Goal: Information Seeking & Learning: Learn about a topic

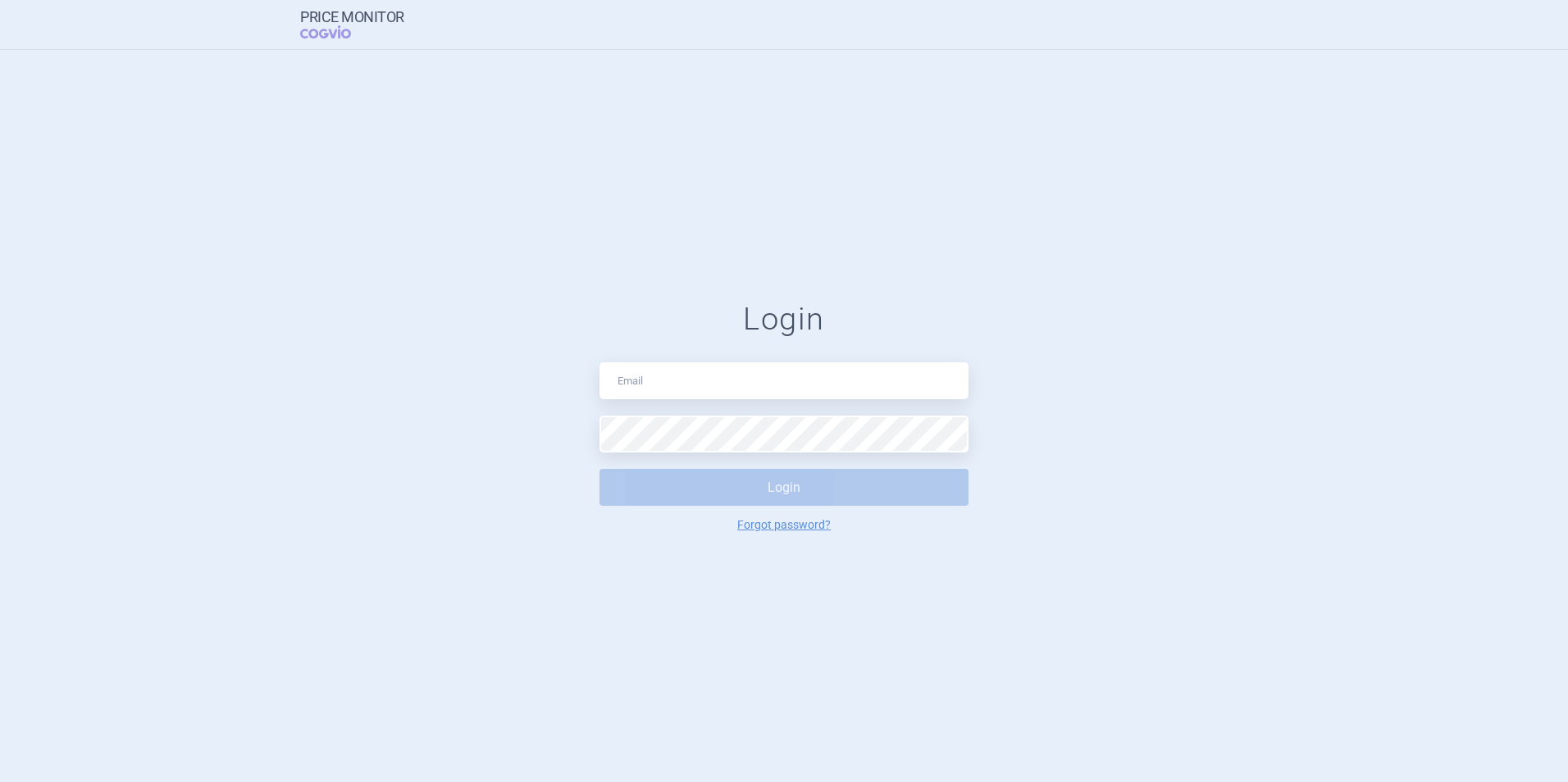
click at [744, 377] on input "text" at bounding box center [783, 381] width 369 height 37
type input "[EMAIL_ADDRESS][DOMAIN_NAME]"
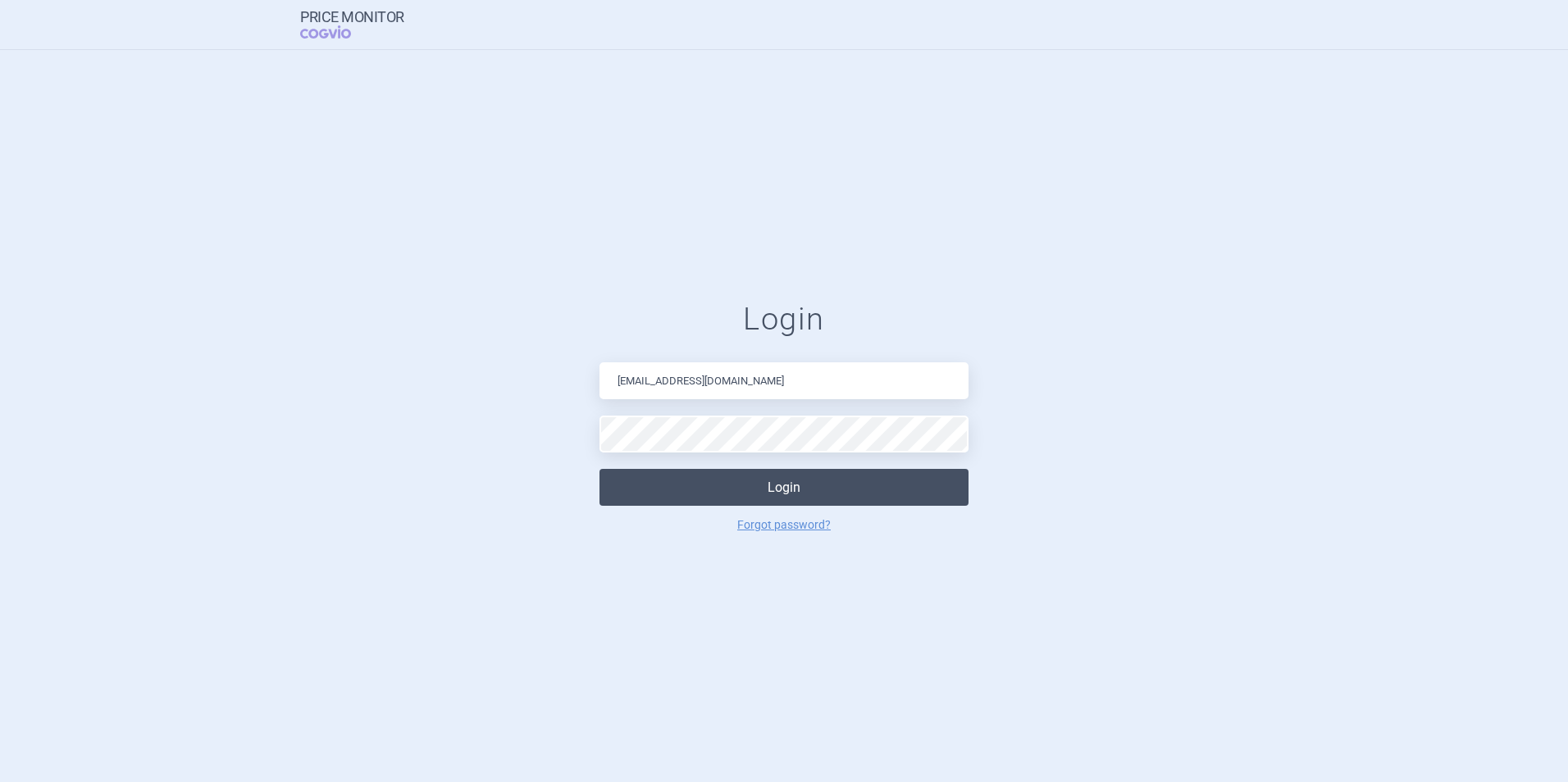
click at [725, 480] on button "Login" at bounding box center [783, 487] width 369 height 37
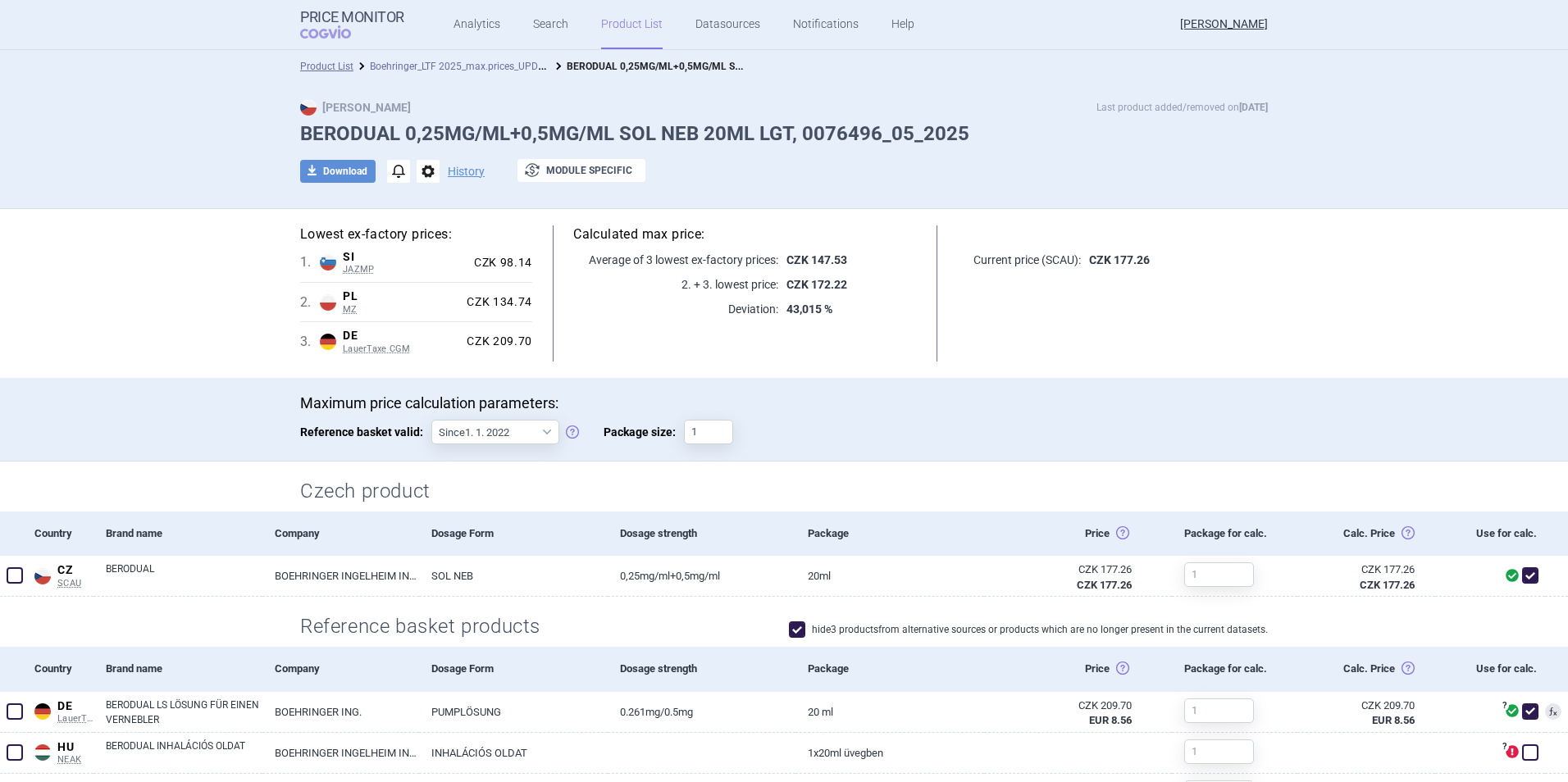
click at [486, 65] on link "Boehringer_LTF 2025_max.prices_UPDATED [DATE]_ALL" at bounding box center [491, 65] width 243 height 16
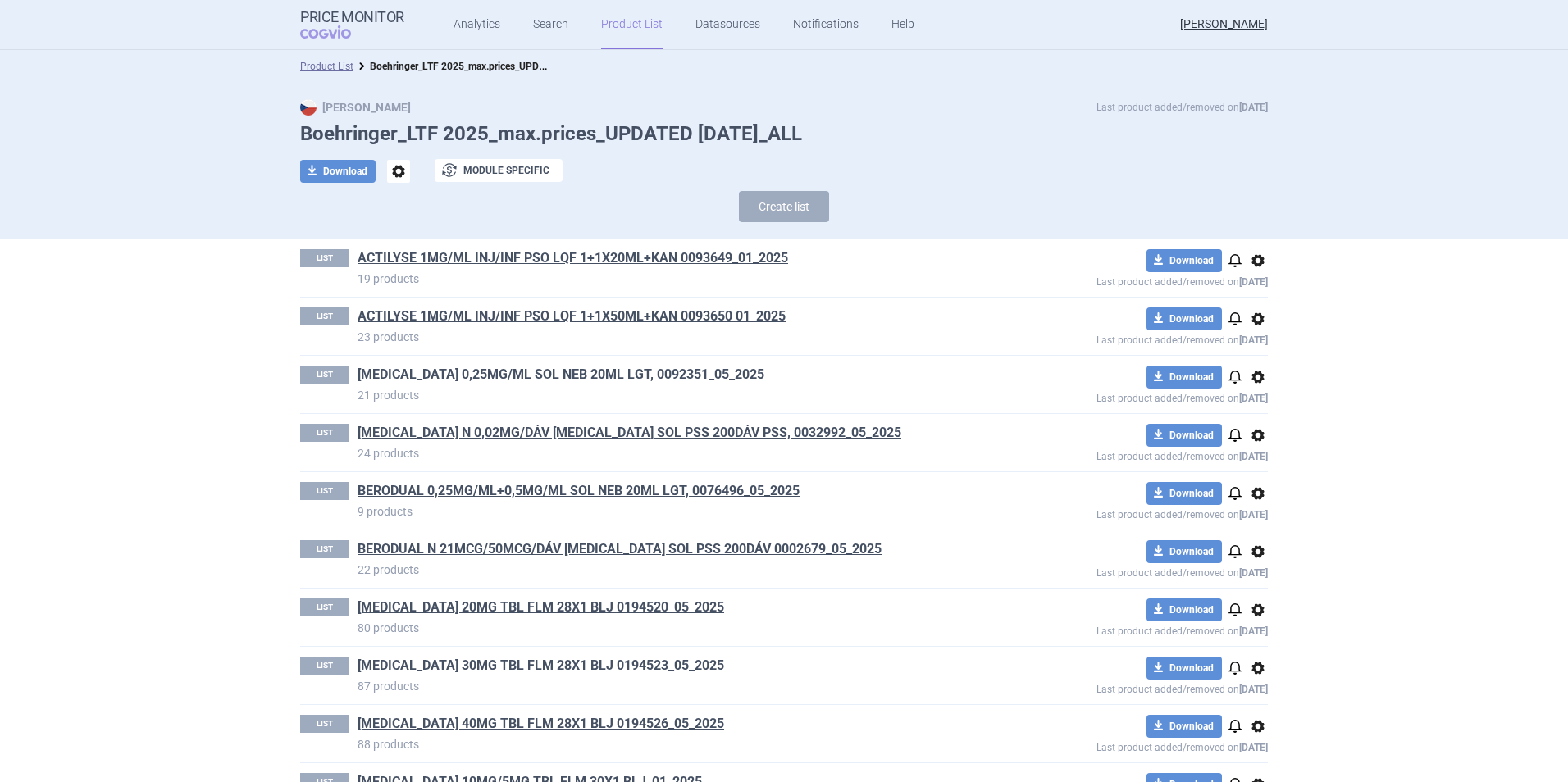
click at [317, 54] on div "Product List Boehringer_LTF 2025_max.prices_UPDATED [DATE]_ALL" at bounding box center [784, 66] width 1568 height 33
click at [317, 56] on div "Product List Boehringer_LTF 2025_max.prices_UPDATED [DATE]_ALL" at bounding box center [784, 66] width 1568 height 33
drag, startPoint x: 317, startPoint y: 56, endPoint x: 319, endPoint y: 67, distance: 11.2
click at [319, 67] on link "Product List" at bounding box center [327, 66] width 53 height 12
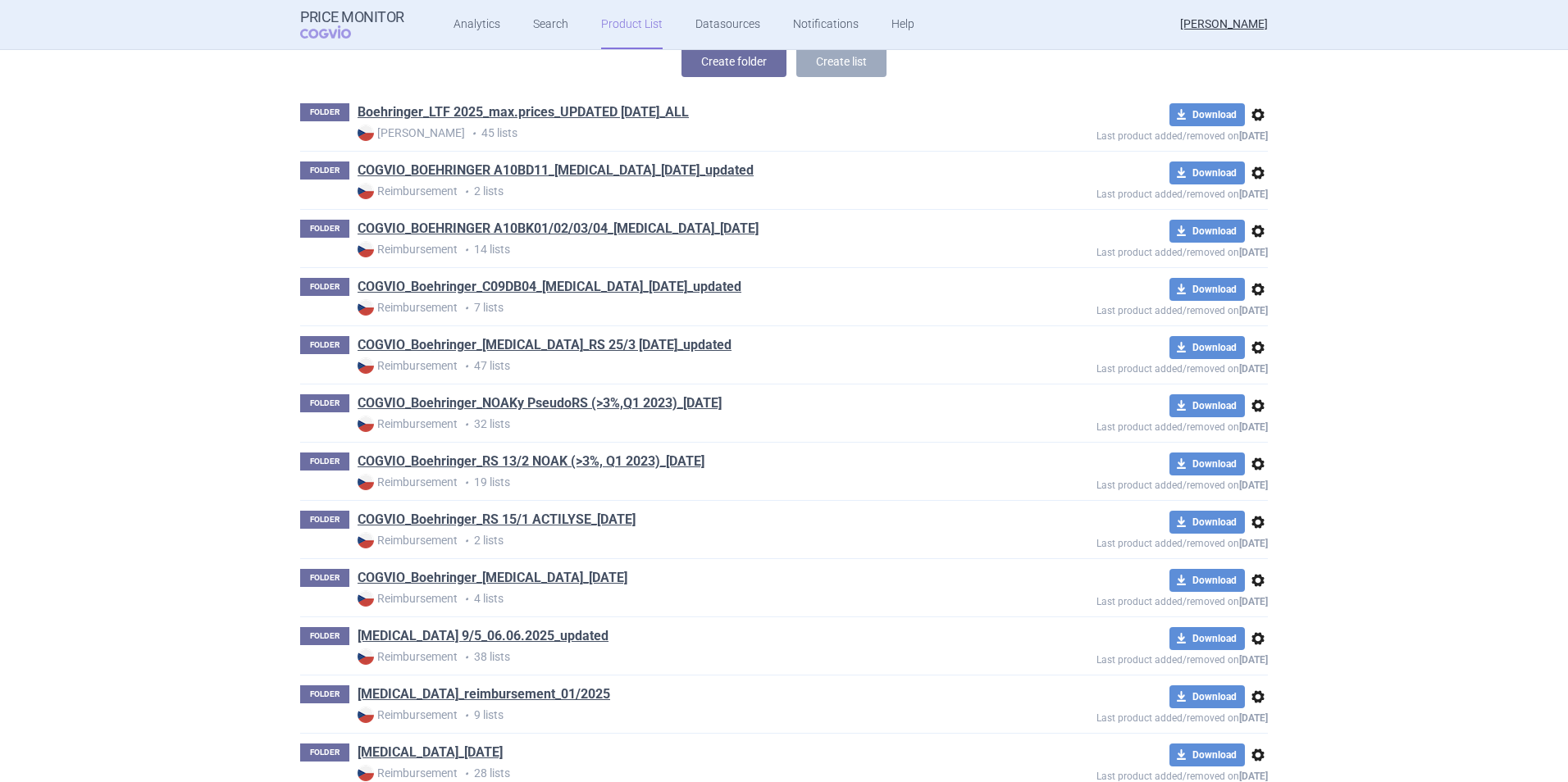
scroll to position [201, 0]
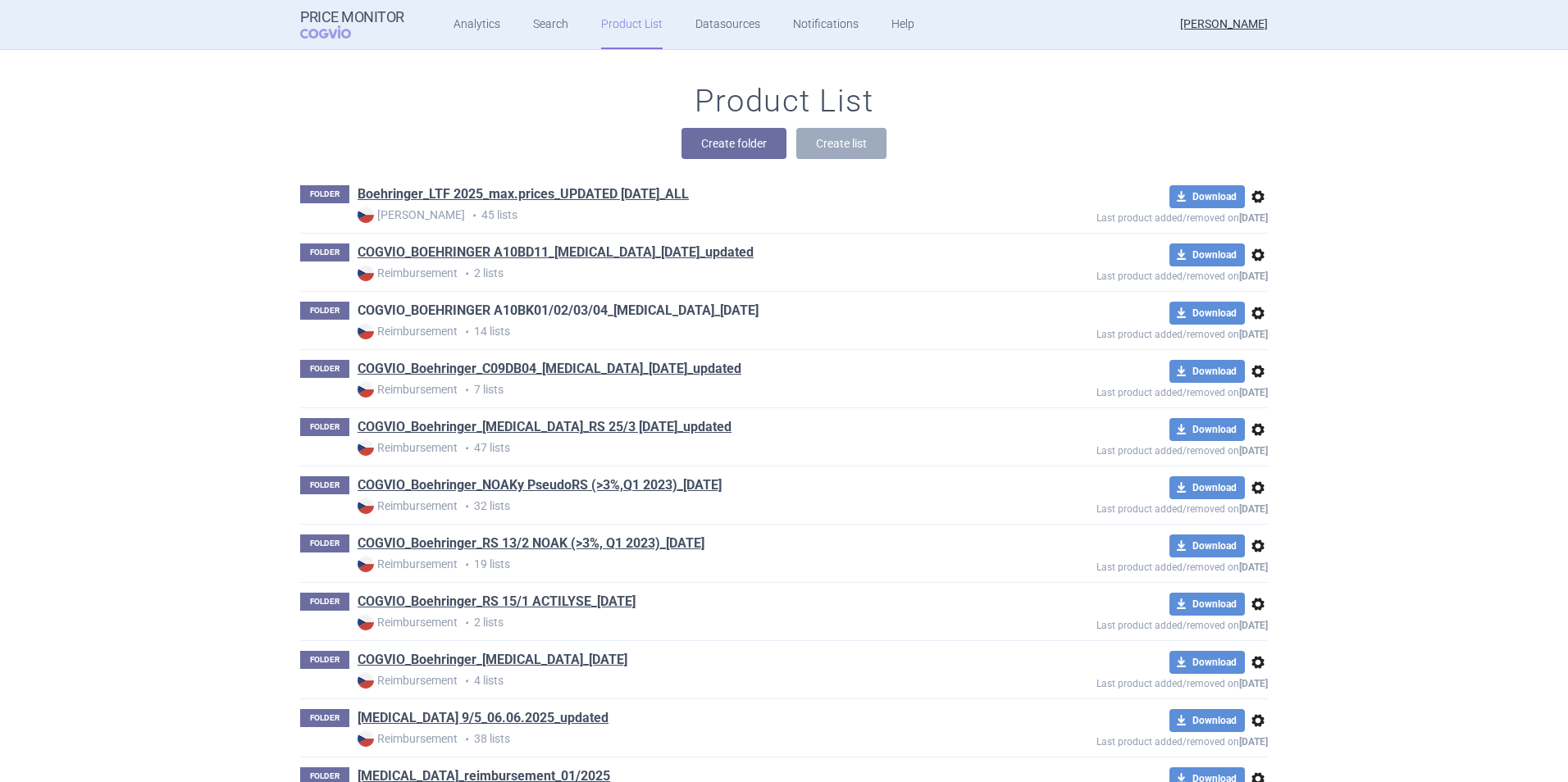
click at [665, 305] on link "COGVIO_BOEHRINGER A10BK01/02/03/04_[MEDICAL_DATA]_[DATE]" at bounding box center [558, 310] width 401 height 18
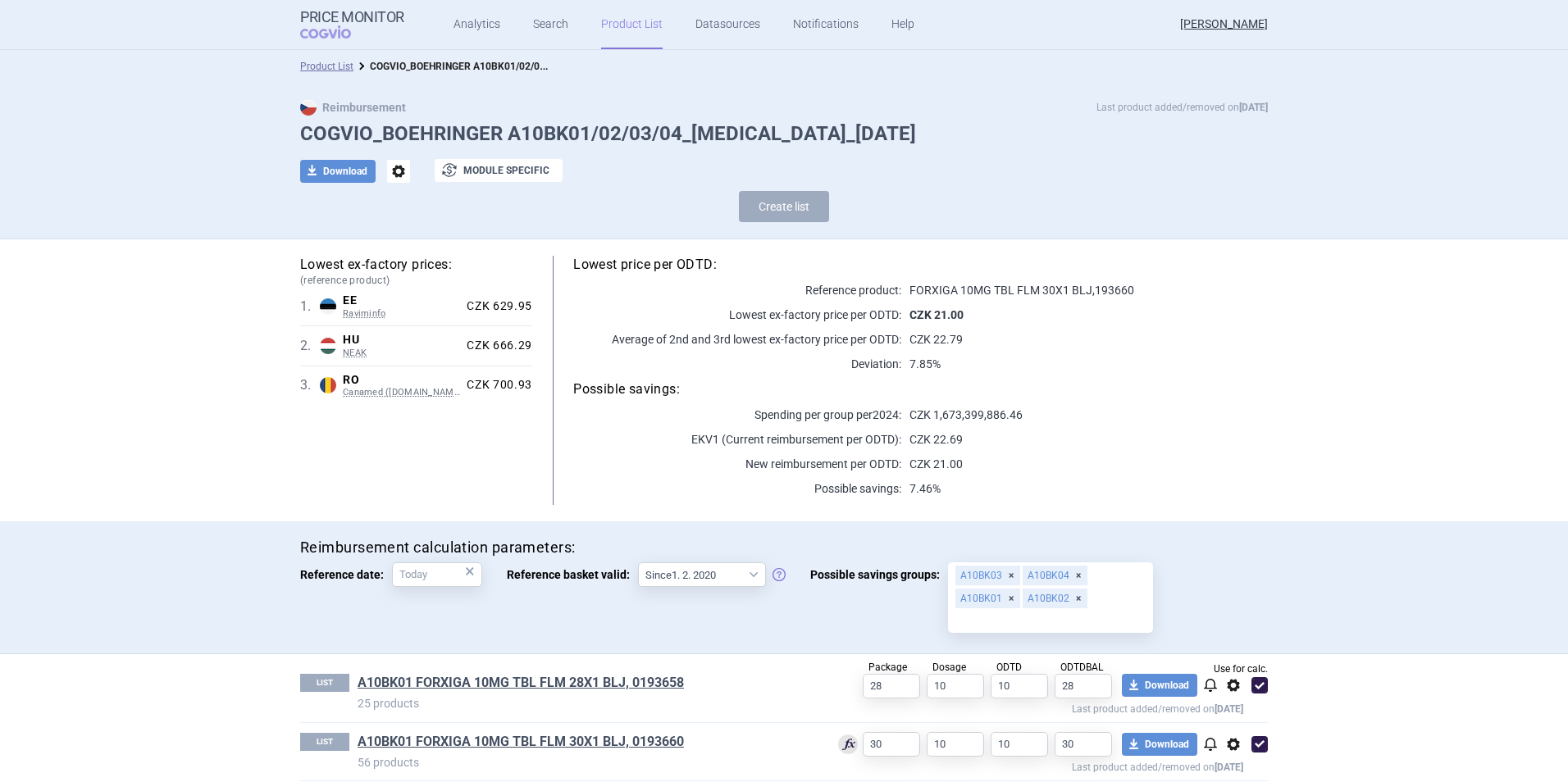
click at [1192, 322] on p "CZK 21.00" at bounding box center [1084, 314] width 367 height 17
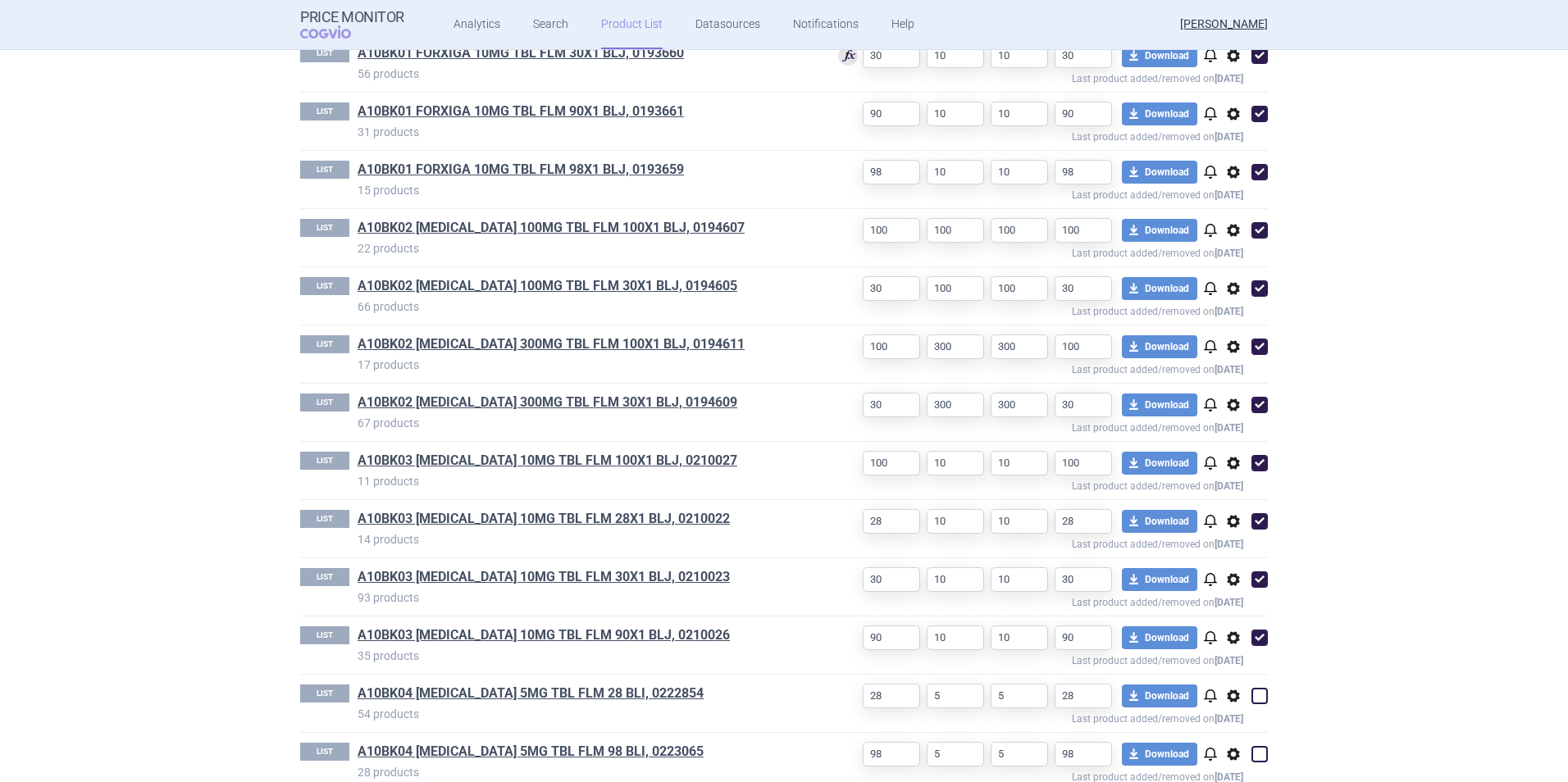
scroll to position [714, 0]
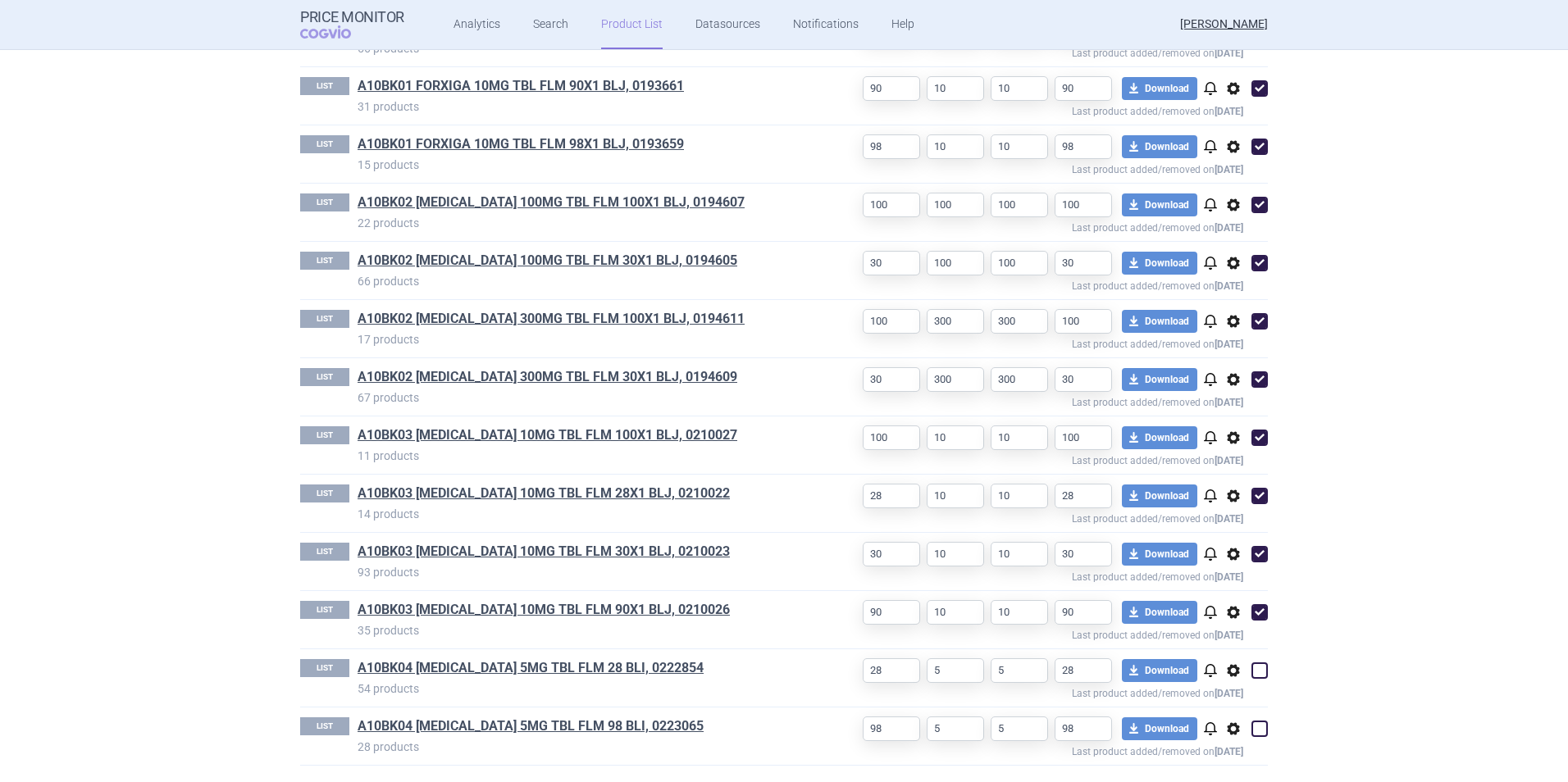
click at [1252, 665] on span at bounding box center [1259, 670] width 17 height 17
checkbox input "true"
click at [1254, 732] on span at bounding box center [1259, 729] width 17 height 17
checkbox input "true"
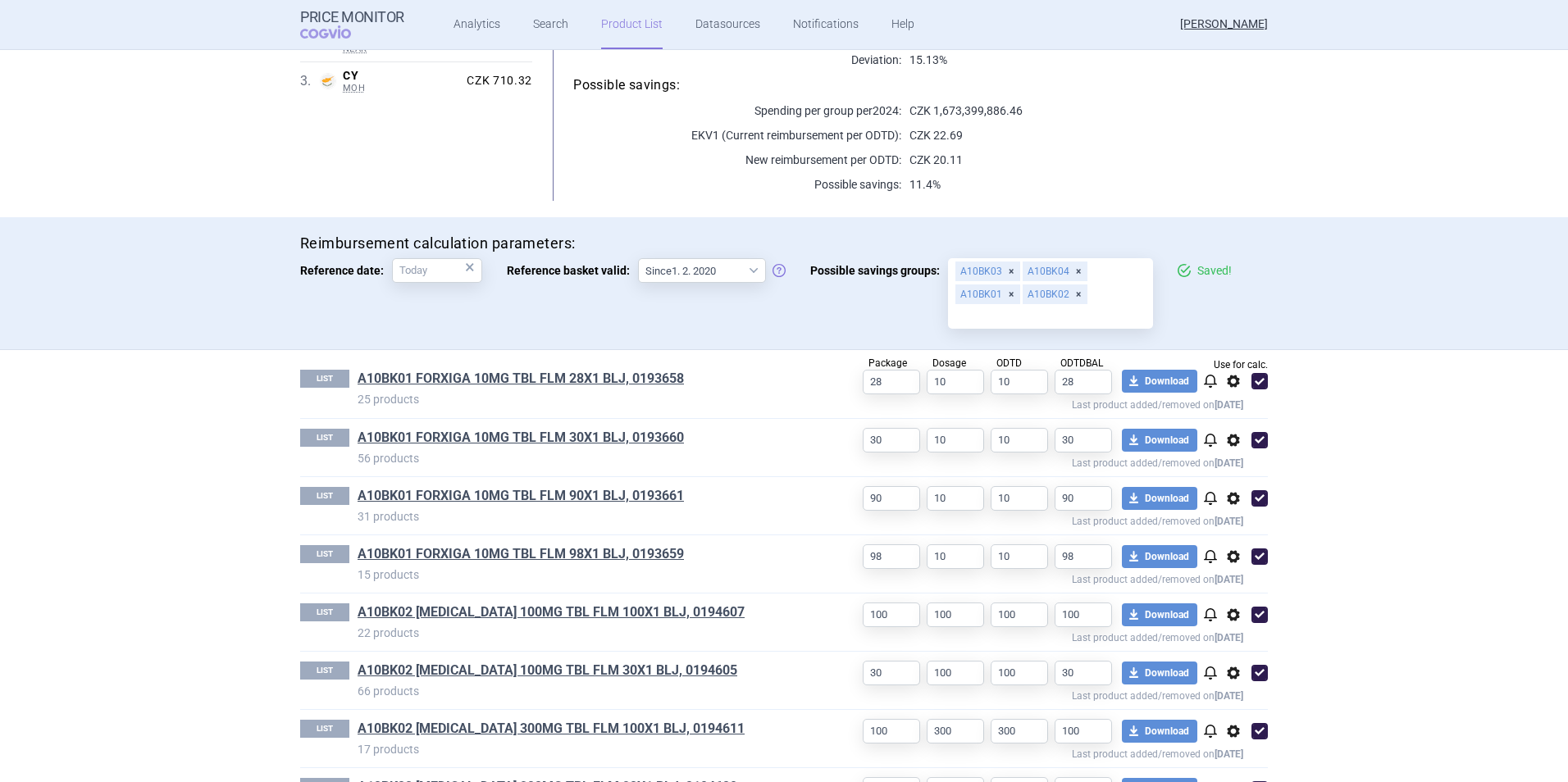
scroll to position [140, 0]
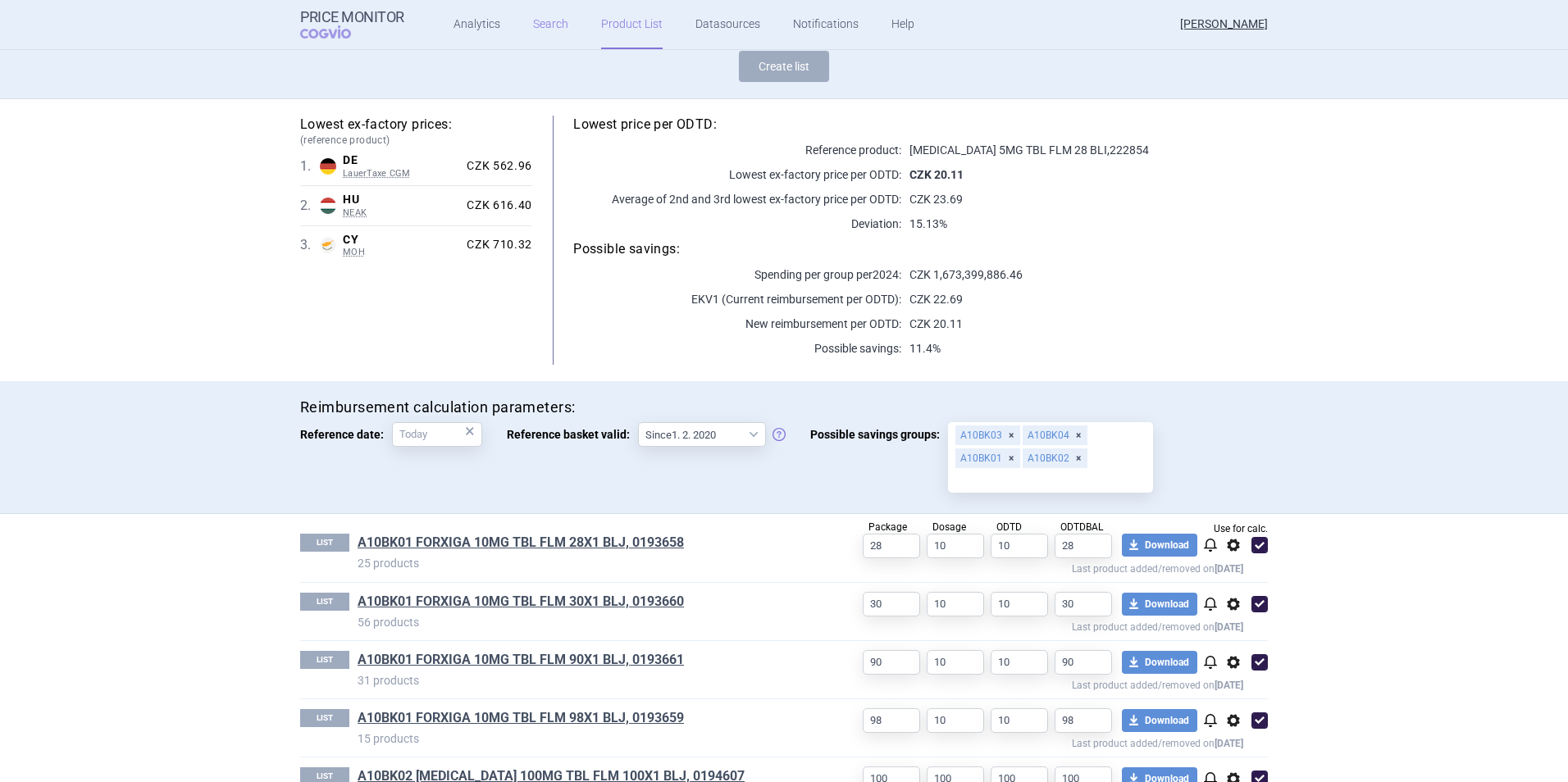
click at [546, 20] on link "Search" at bounding box center [551, 24] width 35 height 50
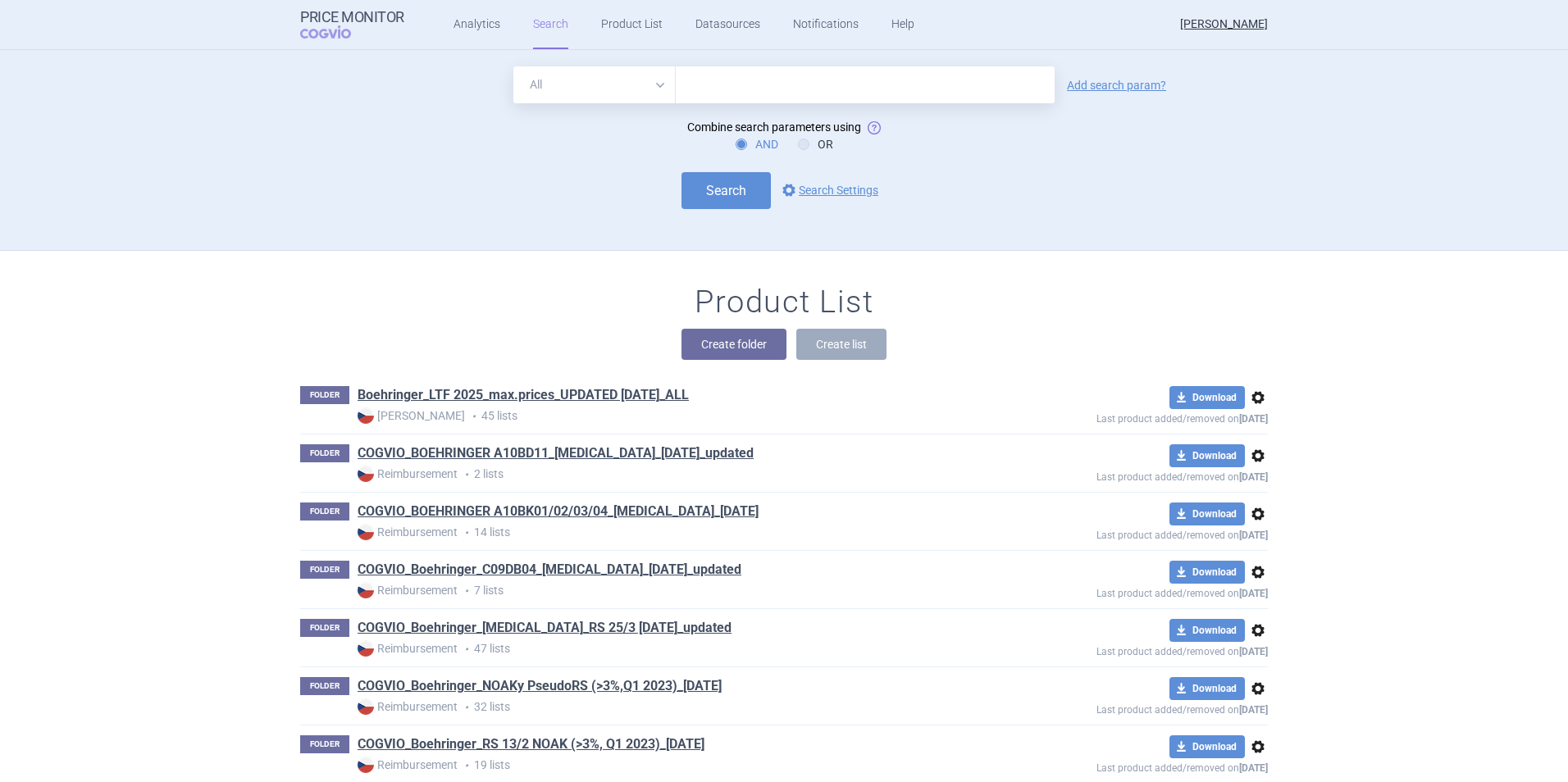
click at [755, 90] on input "text" at bounding box center [865, 85] width 378 height 37
click at [755, 90] on input "jardianc" at bounding box center [865, 85] width 378 height 37
type input "[MEDICAL_DATA]"
click at [1148, 87] on link "Add search param?" at bounding box center [1117, 86] width 99 height 12
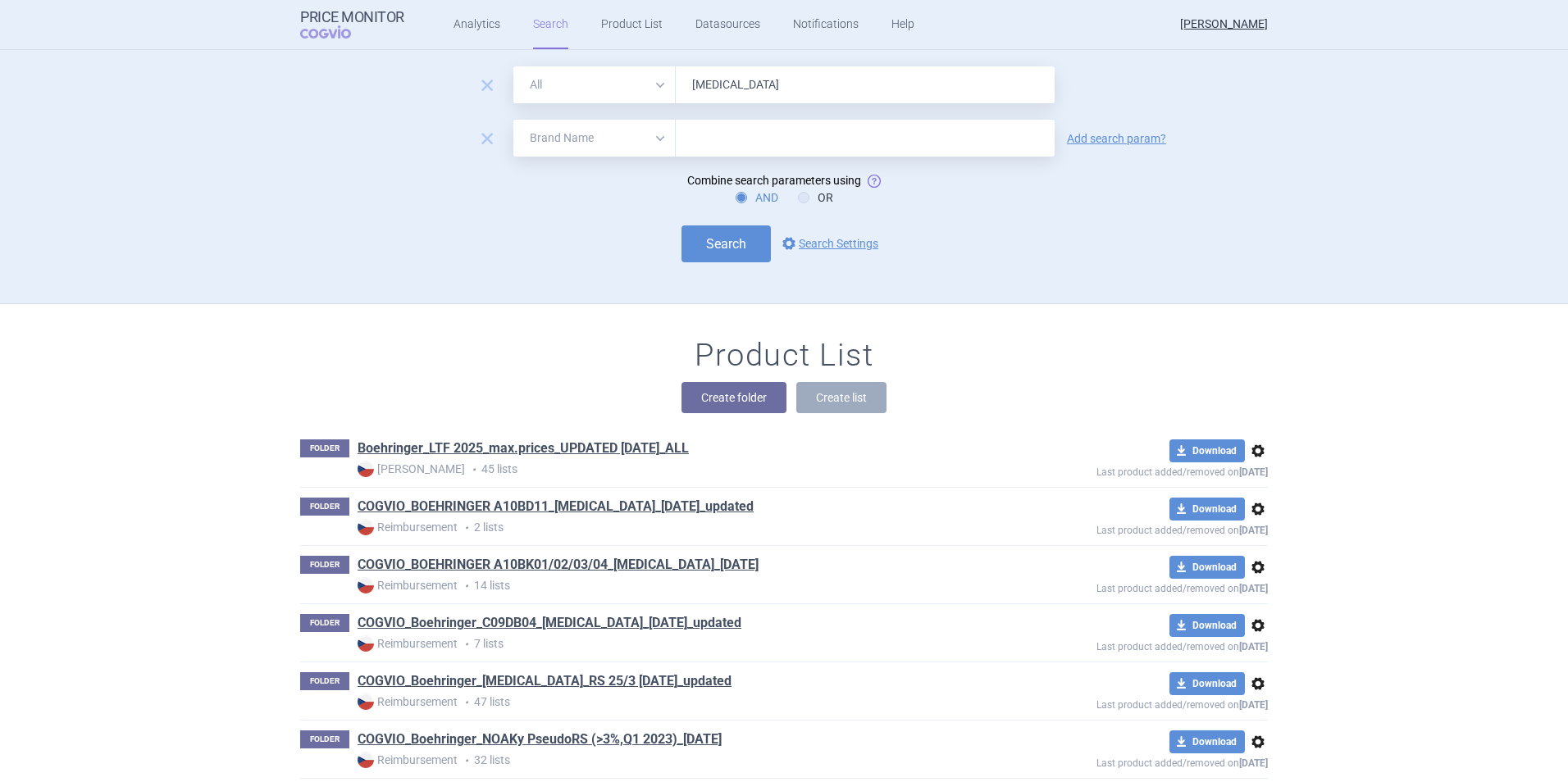
click at [580, 139] on select "All Brand Name ATC Company Active Substance Country Newer than" at bounding box center [594, 138] width 162 height 37
select select "newerThan"
click at [514, 120] on select "All Brand Name ATC Company Active Substance Country Newer than" at bounding box center [594, 138] width 162 height 37
click at [777, 160] on form "remove All Brand Name ATC Company Active Substance Country Newer than [MEDICAL_…" at bounding box center [784, 163] width 968 height 196
click at [781, 138] on input "text" at bounding box center [865, 138] width 378 height 37
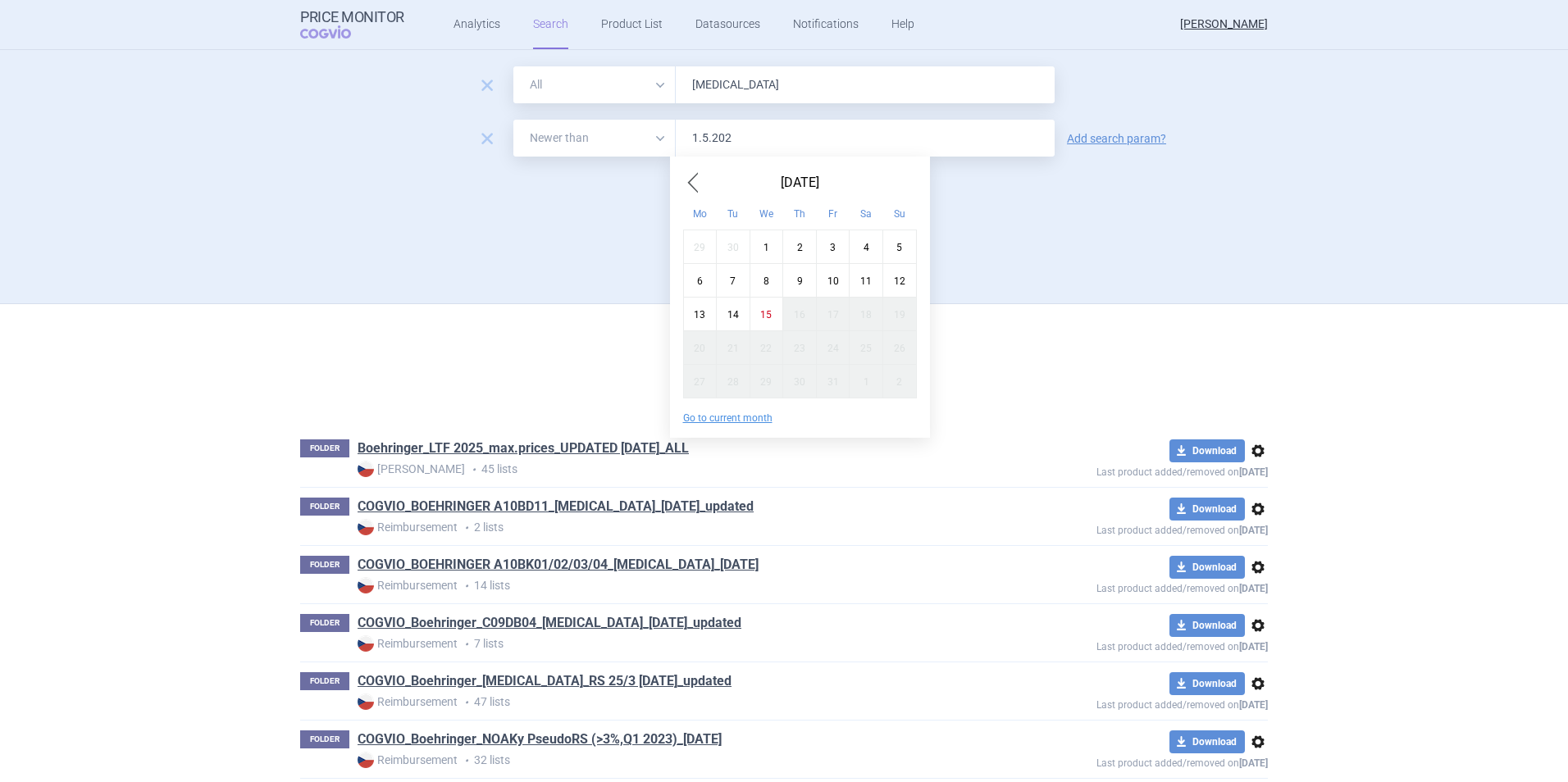
type input "[DATE]"
click button "Search" at bounding box center [726, 244] width 89 height 37
select select "newerThan"
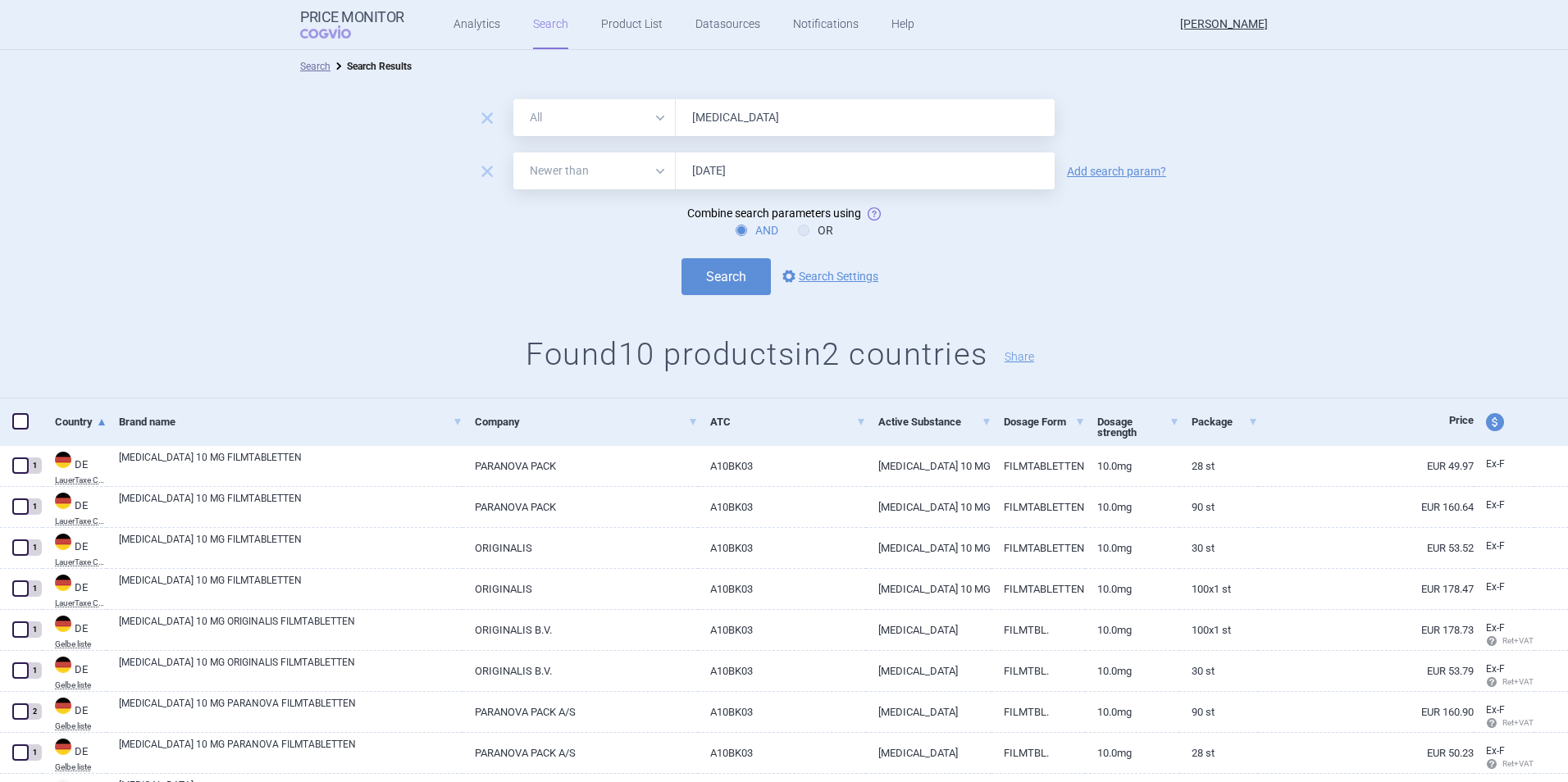
drag, startPoint x: 742, startPoint y: 114, endPoint x: 660, endPoint y: 112, distance: 82.0
click at [660, 112] on div "All Brand Name ATC Company Active Substance Country Newer than [MEDICAL_DATA]" at bounding box center [784, 118] width 541 height 37
type input "forxiga"
click at [681, 259] on button "Search" at bounding box center [726, 277] width 89 height 37
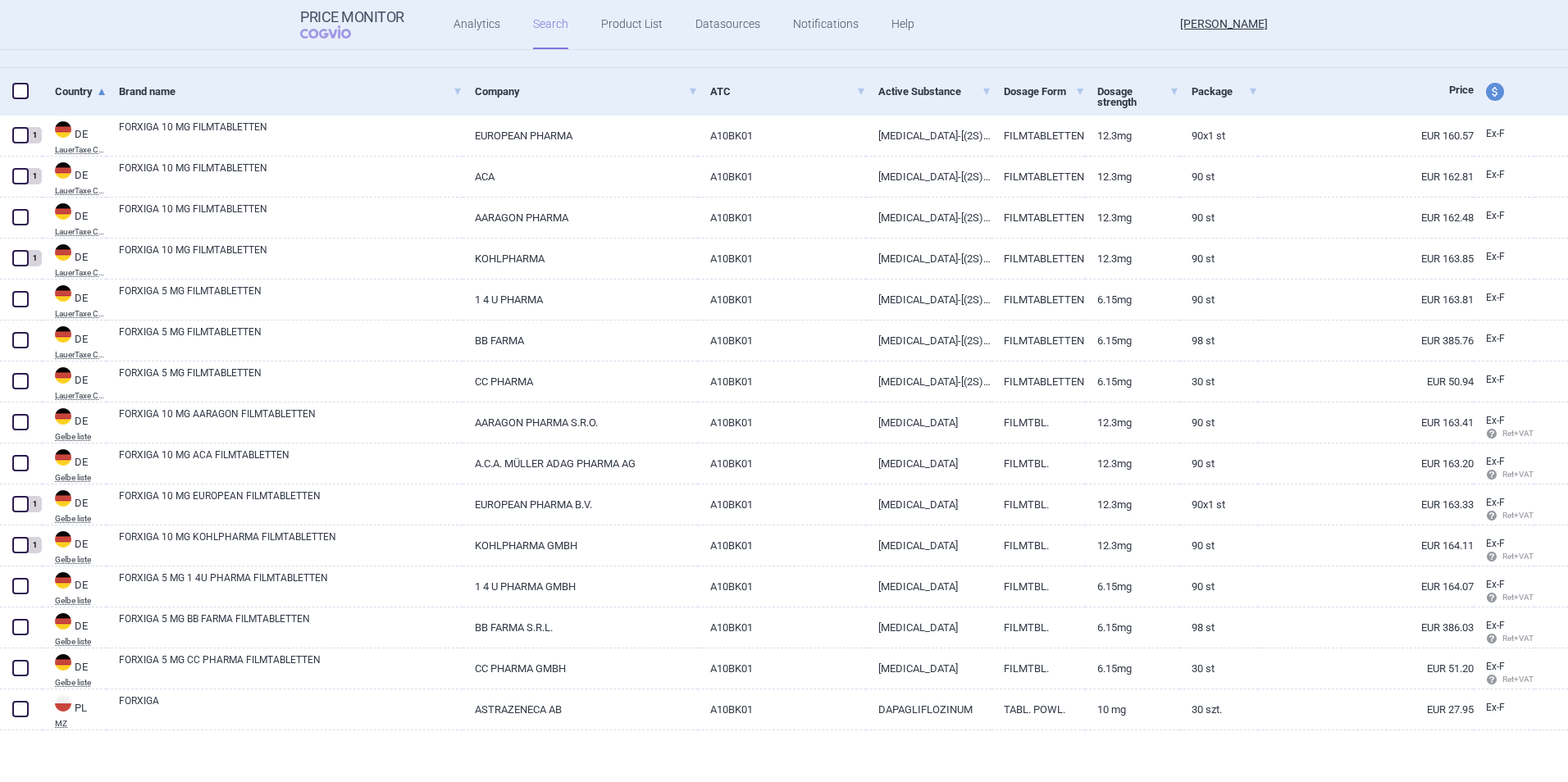
scroll to position [332, 0]
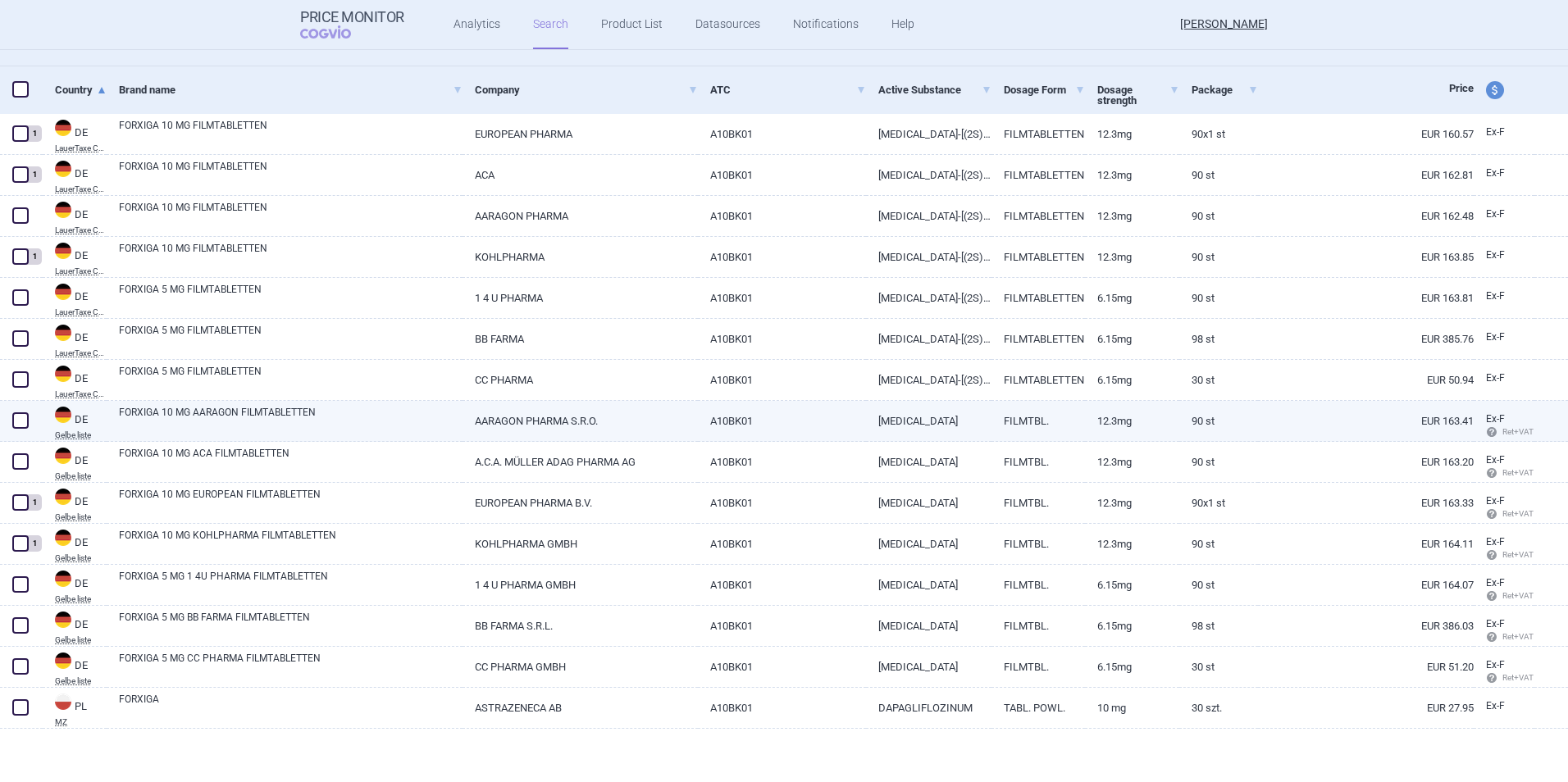
click at [18, 410] on span at bounding box center [19, 420] width 24 height 24
checkbox input "true"
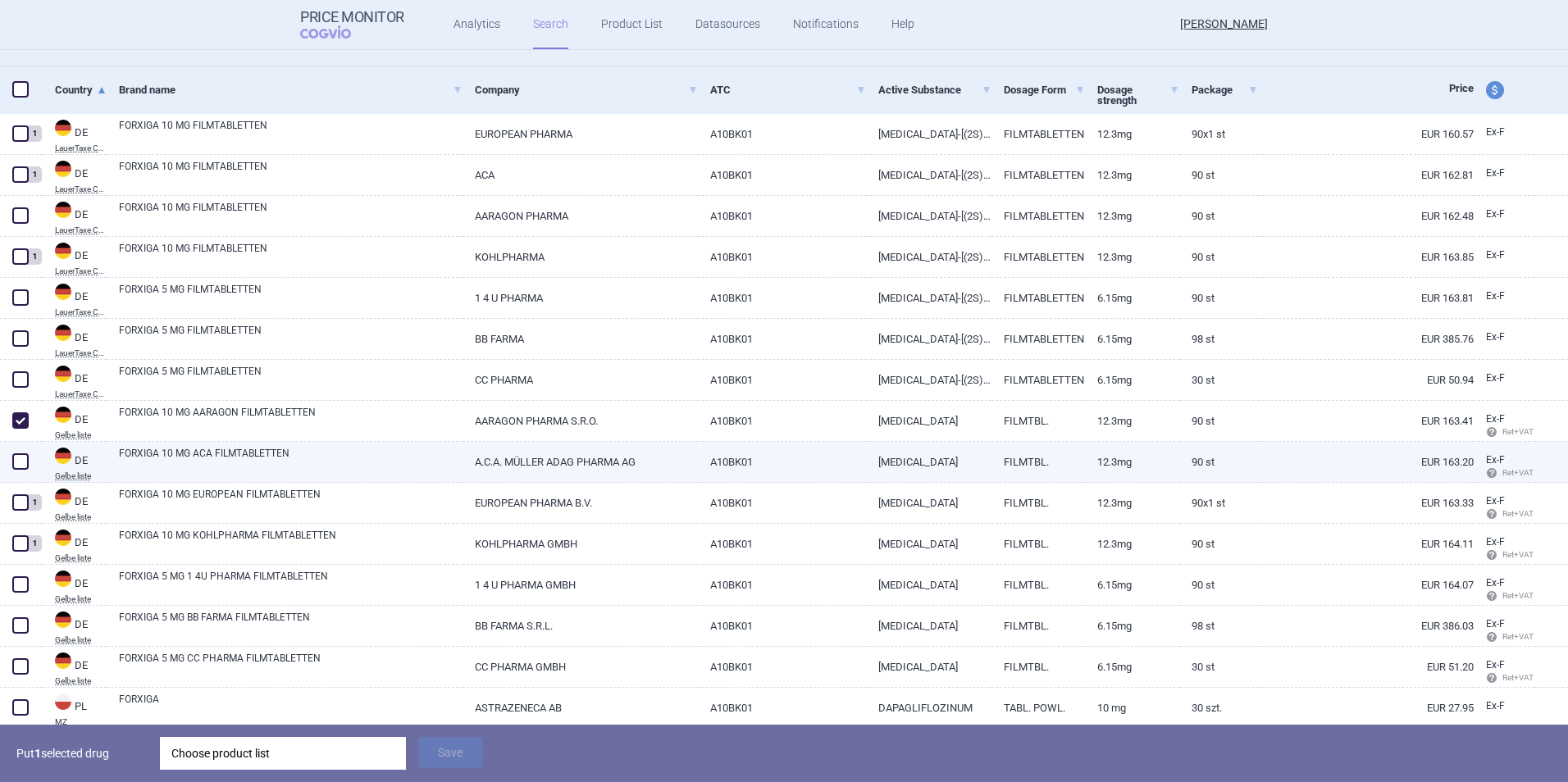
click at [19, 457] on span at bounding box center [20, 461] width 17 height 17
checkbox input "true"
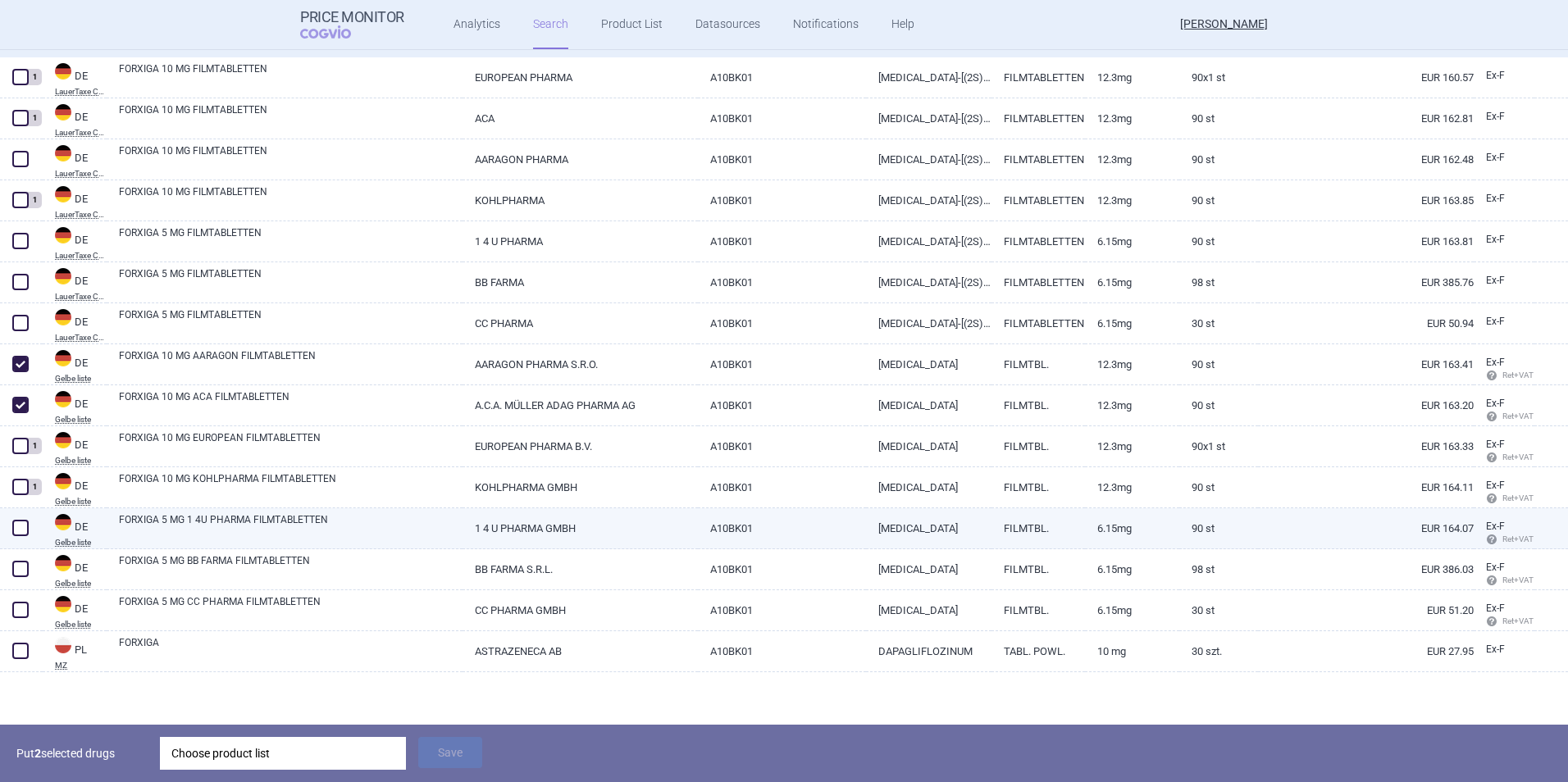
scroll to position [389, 0]
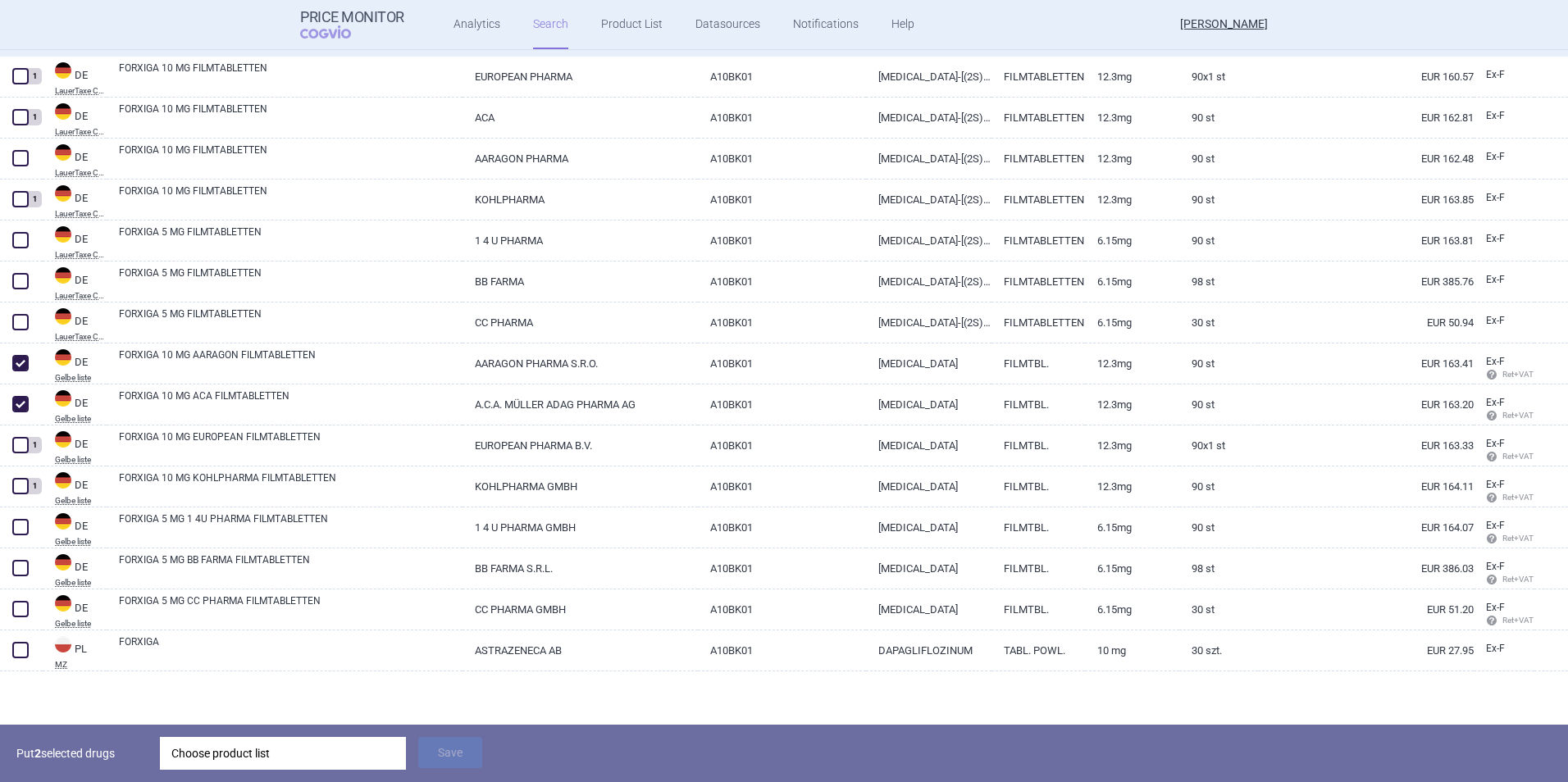
click at [337, 748] on div "Choose product list" at bounding box center [282, 754] width 223 height 33
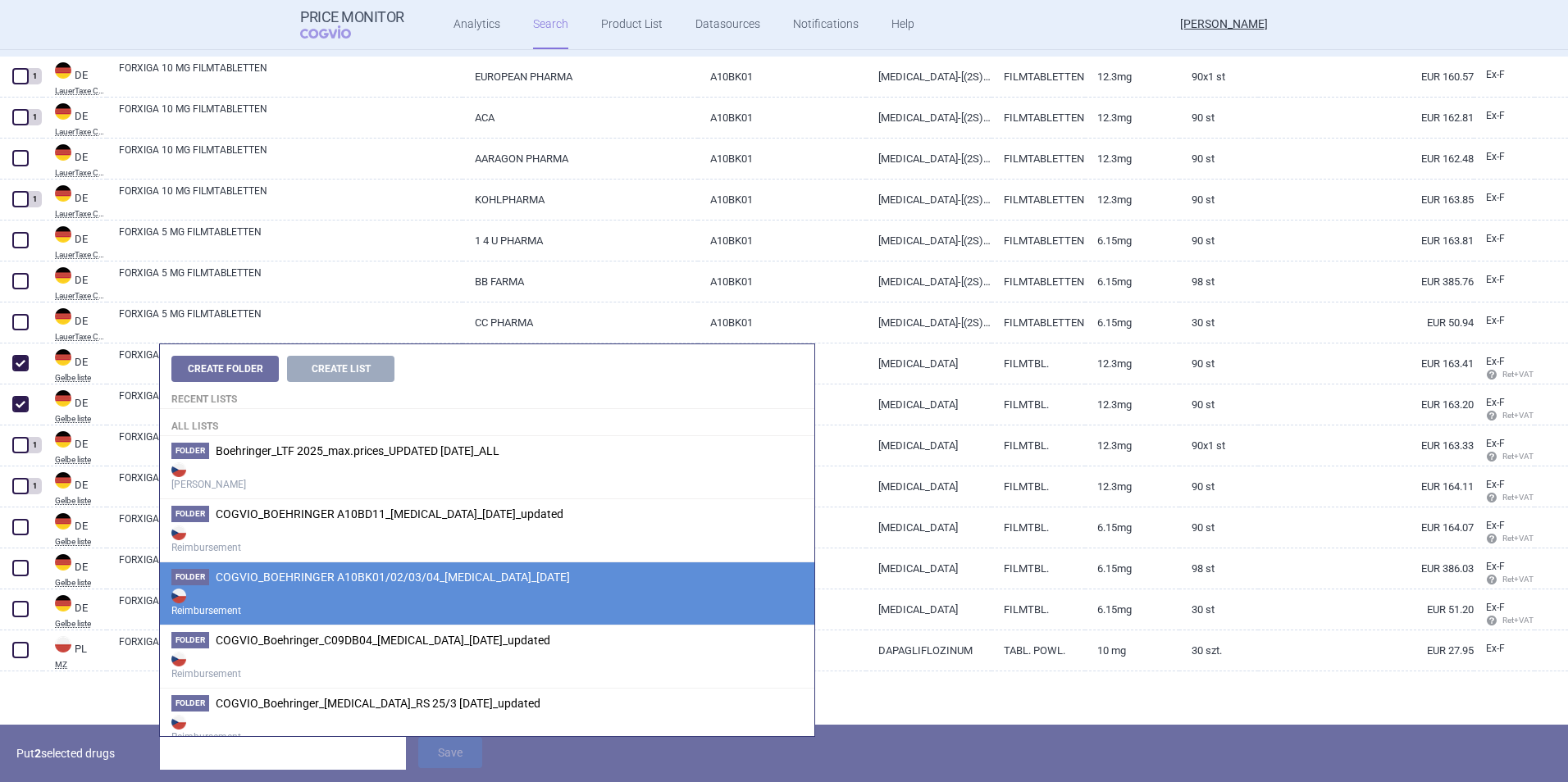
click at [431, 571] on span "COGVIO_BOEHRINGER A10BK01/02/03/04_[MEDICAL_DATA]_[DATE]" at bounding box center [393, 577] width 354 height 13
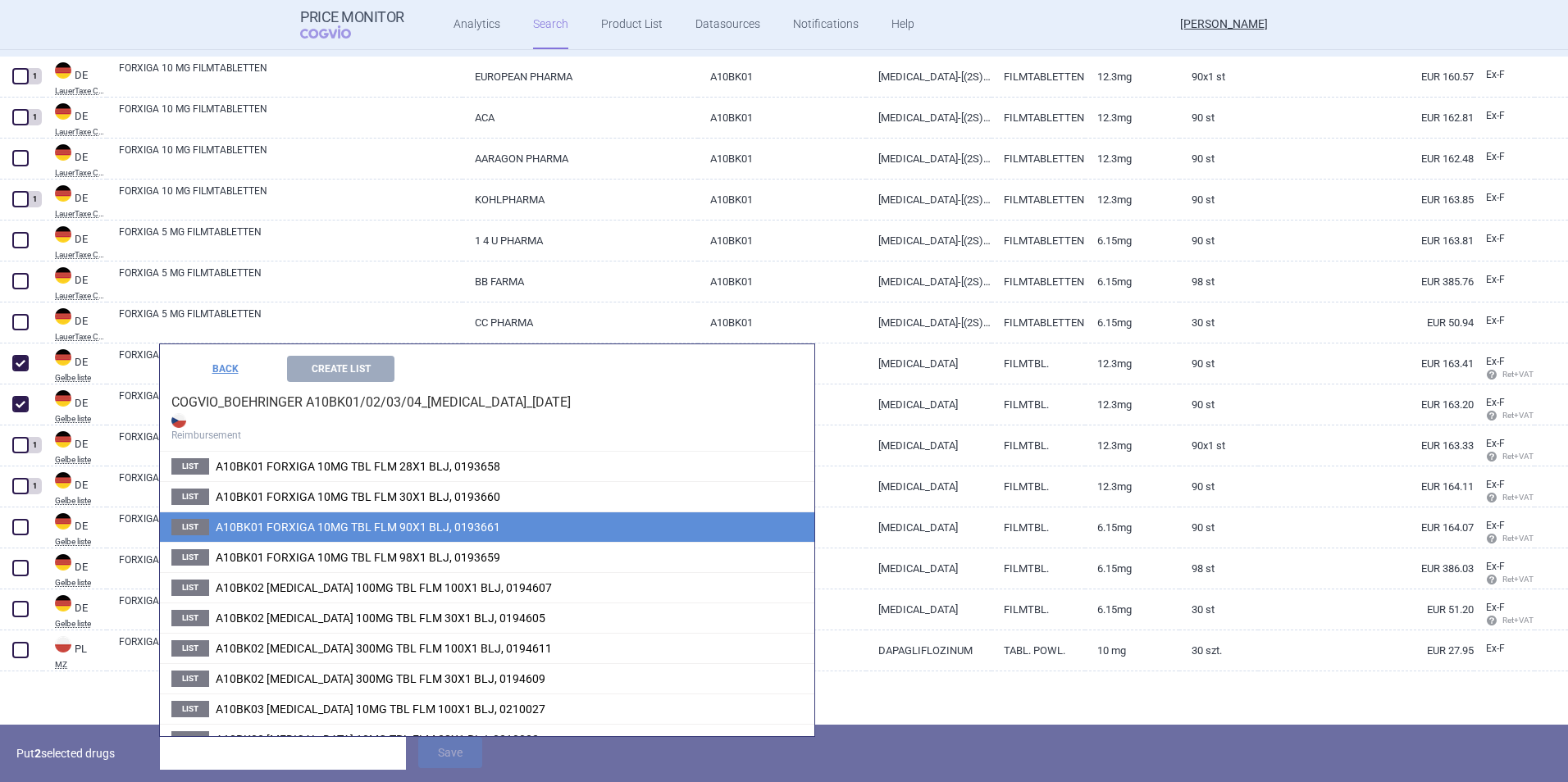
click at [407, 527] on span "A10BK01 FORXIGA 10MG TBL FLM 90X1 BLJ, 0193661" at bounding box center [358, 526] width 284 height 13
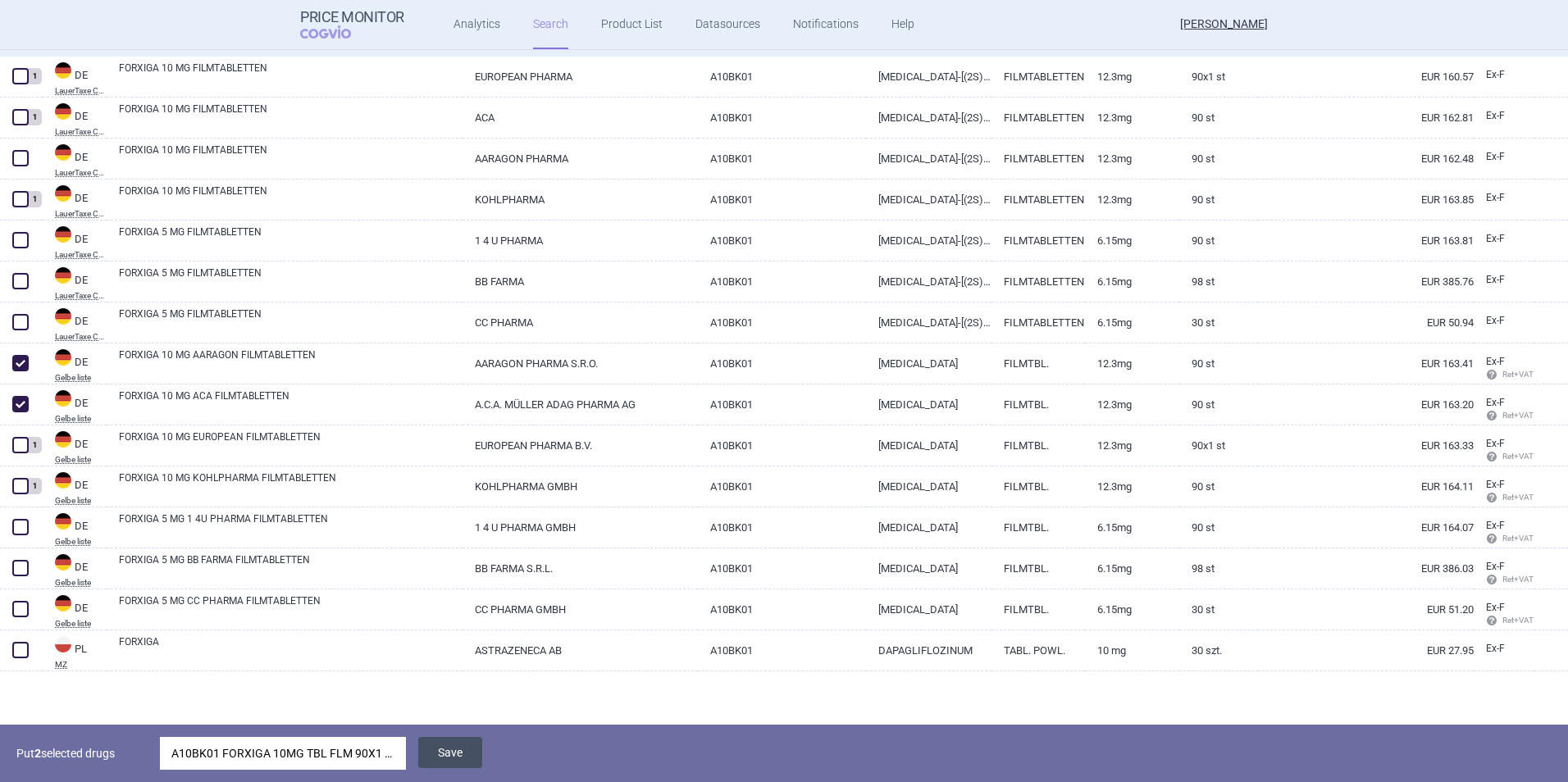
click at [465, 747] on button "Save" at bounding box center [450, 753] width 64 height 31
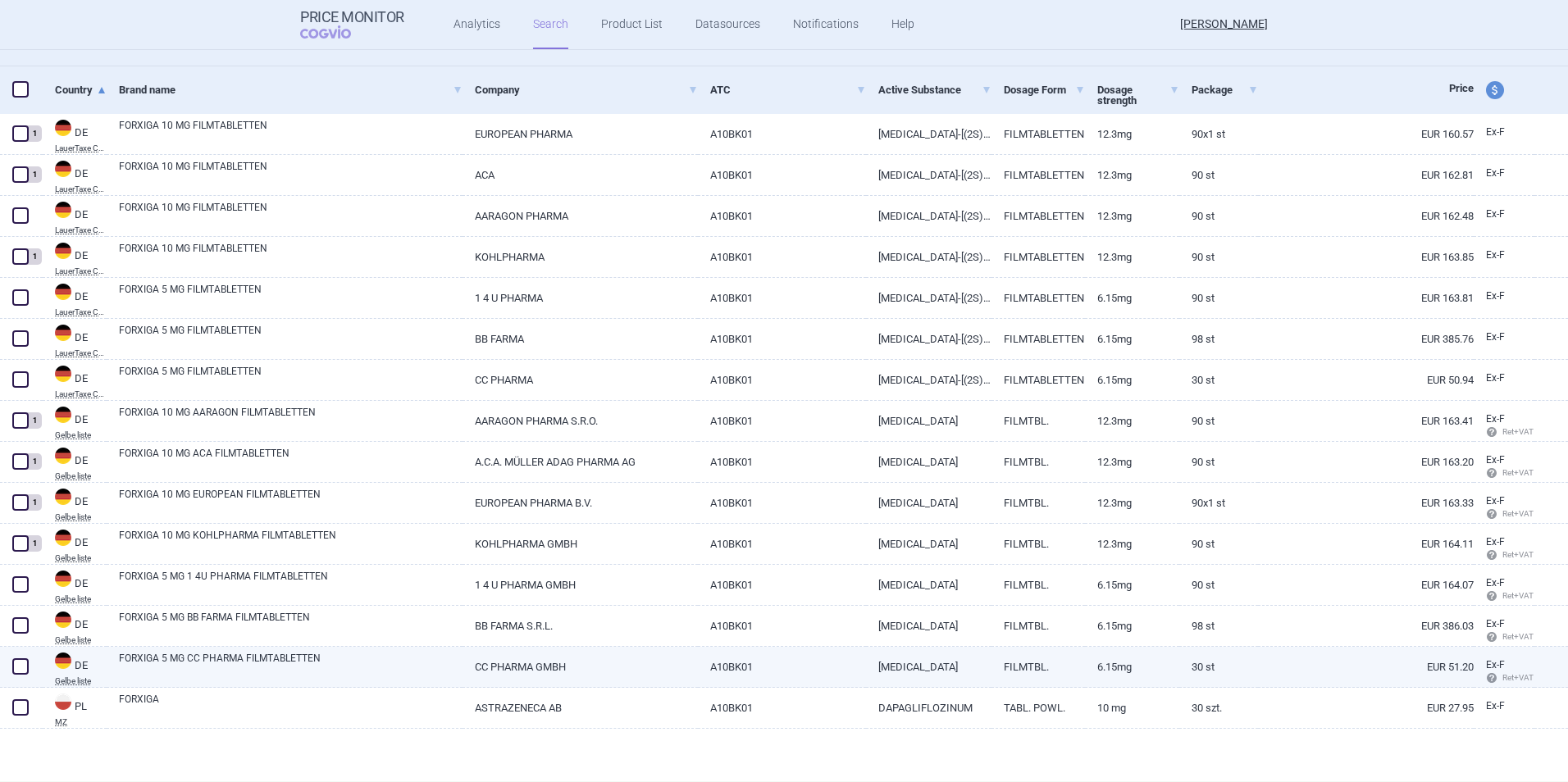
scroll to position [332, 0]
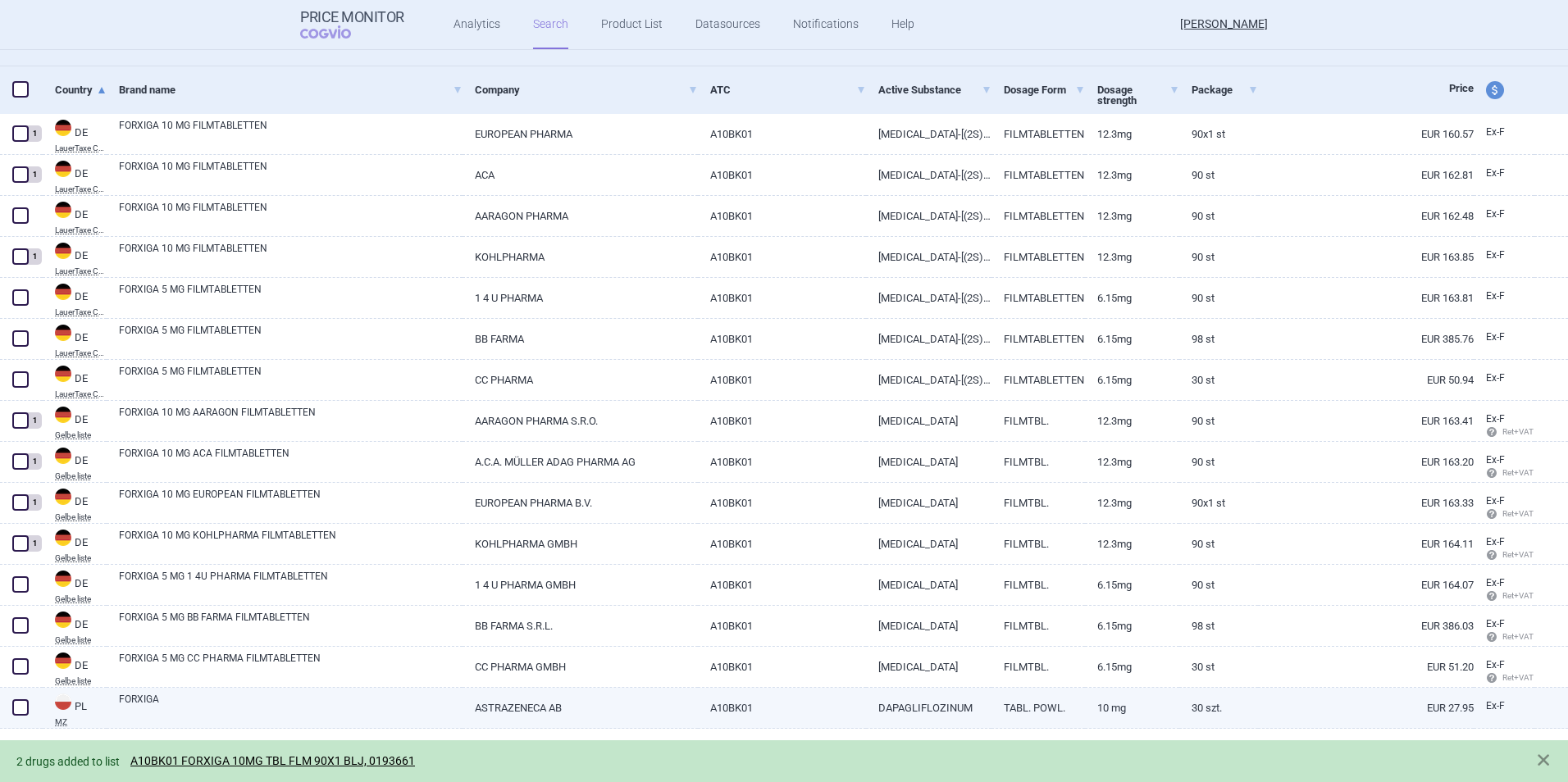
click at [15, 707] on span at bounding box center [20, 707] width 17 height 17
checkbox input "true"
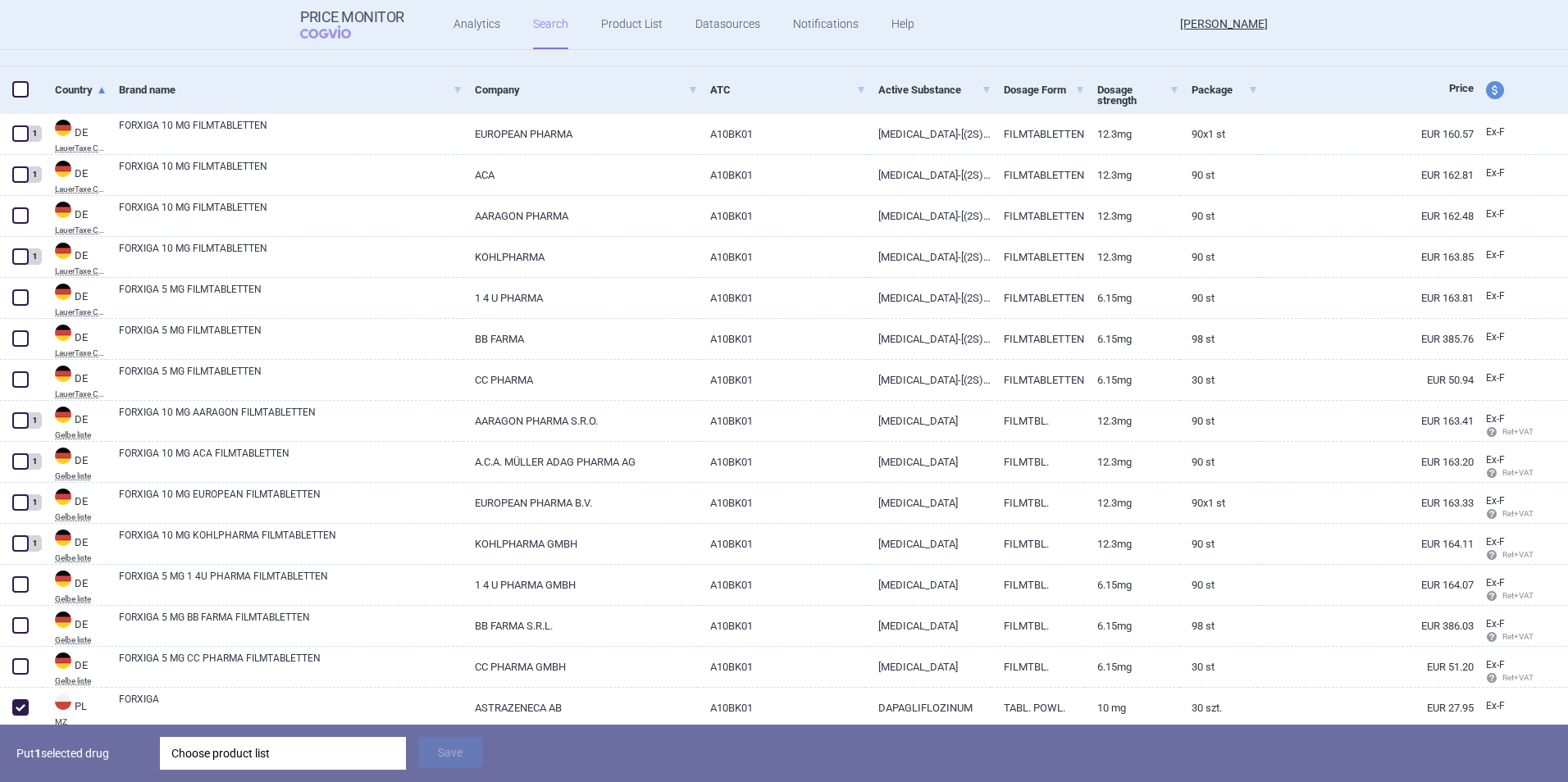
click at [266, 741] on div "Choose product list" at bounding box center [282, 754] width 223 height 33
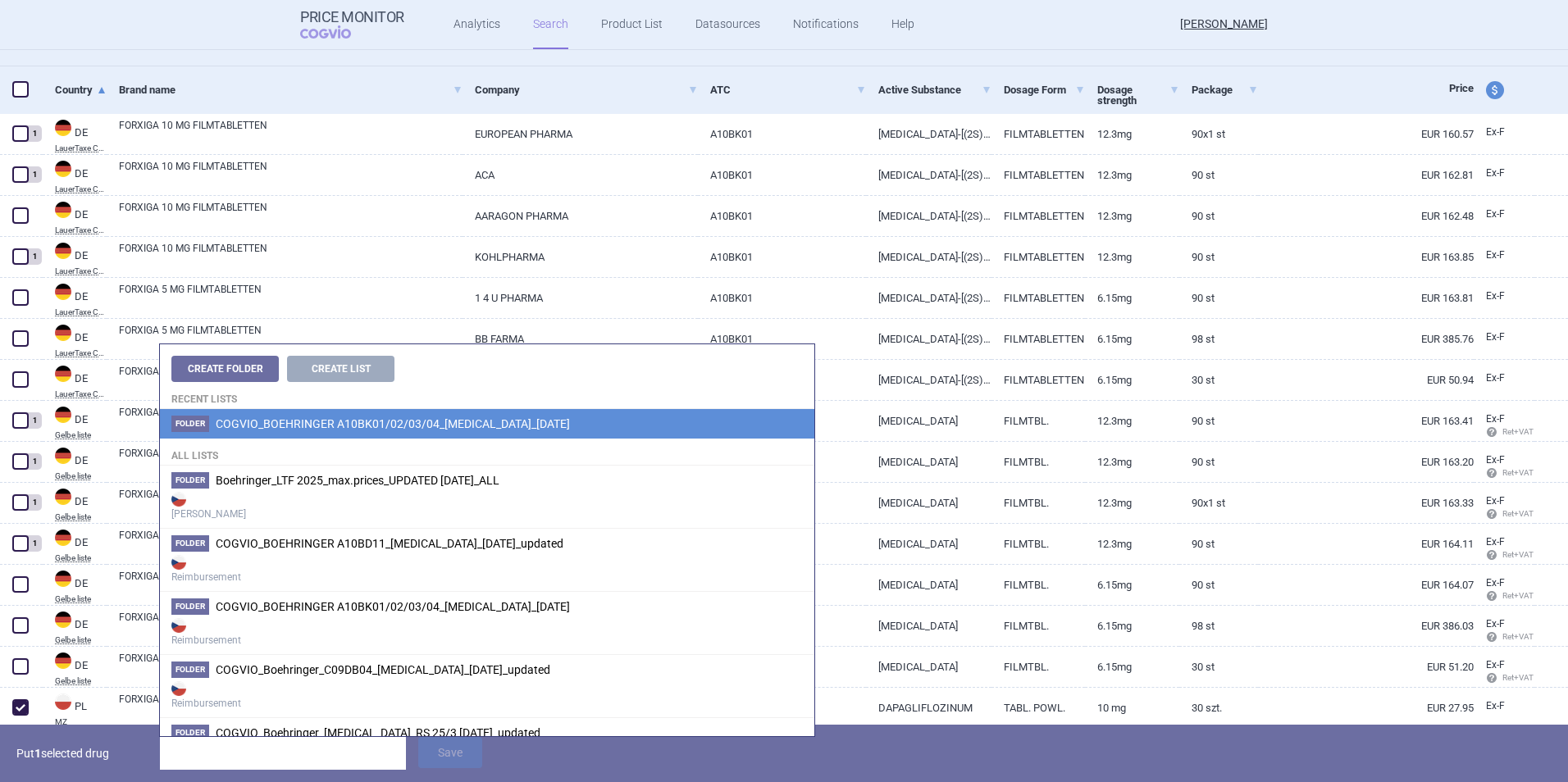
click at [365, 422] on span "COGVIO_BOEHRINGER A10BK01/02/03/04_[MEDICAL_DATA]_[DATE]" at bounding box center [393, 423] width 354 height 13
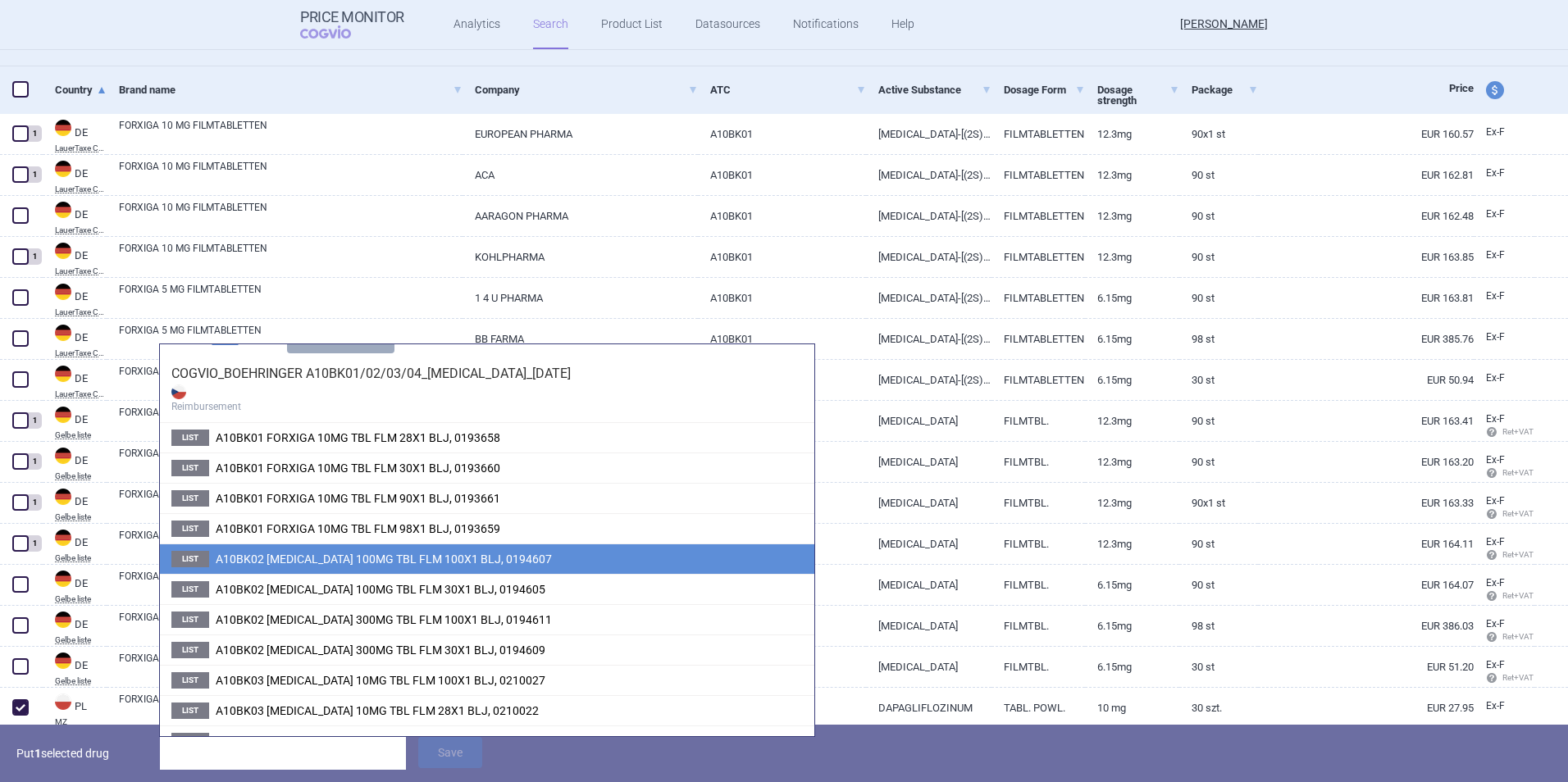
scroll to position [0, 0]
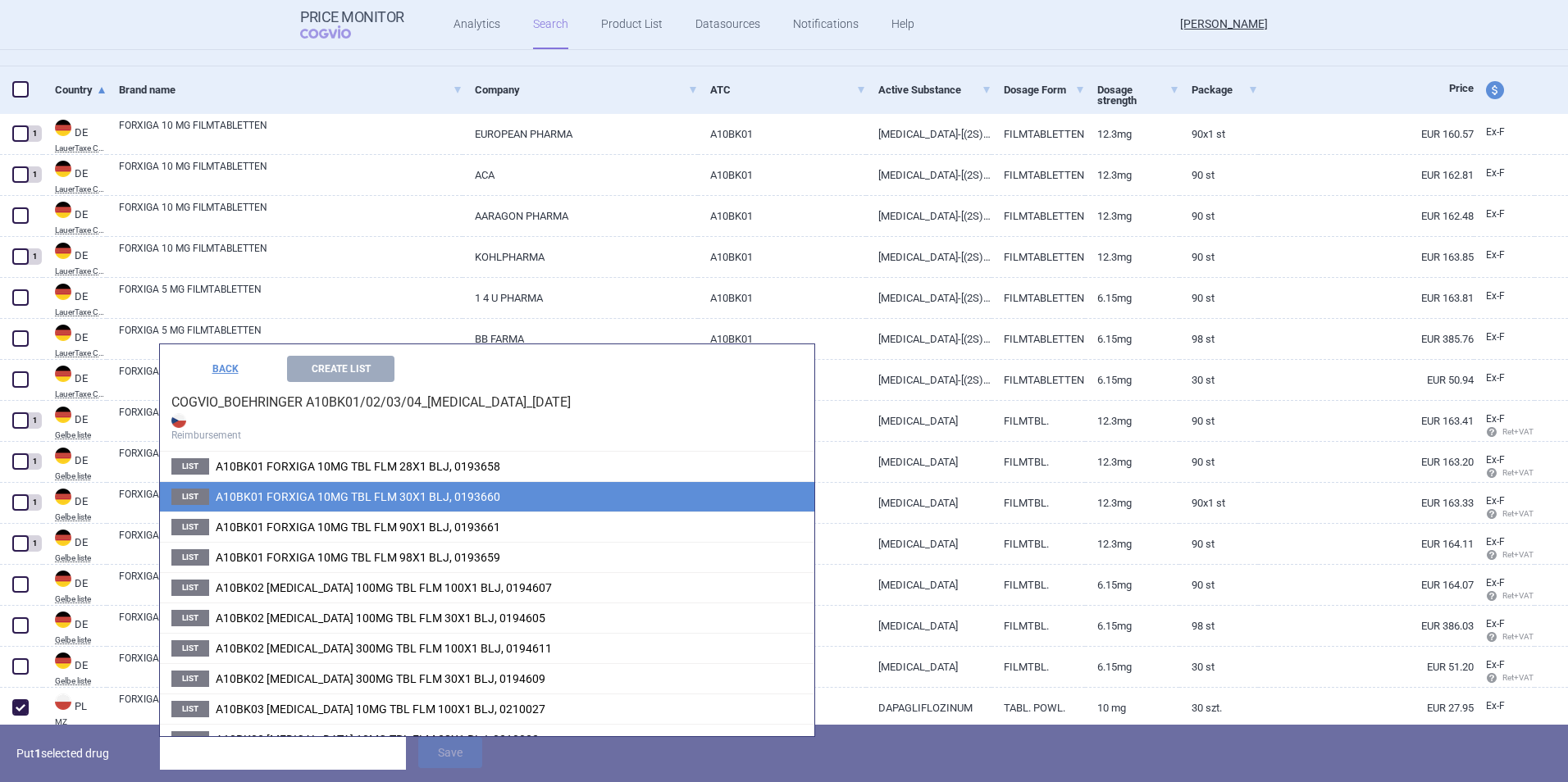
click at [376, 485] on li "List A10BK01 FORXIGA 10MG TBL FLM 30X1 BLJ, 0193660" at bounding box center [486, 496] width 655 height 30
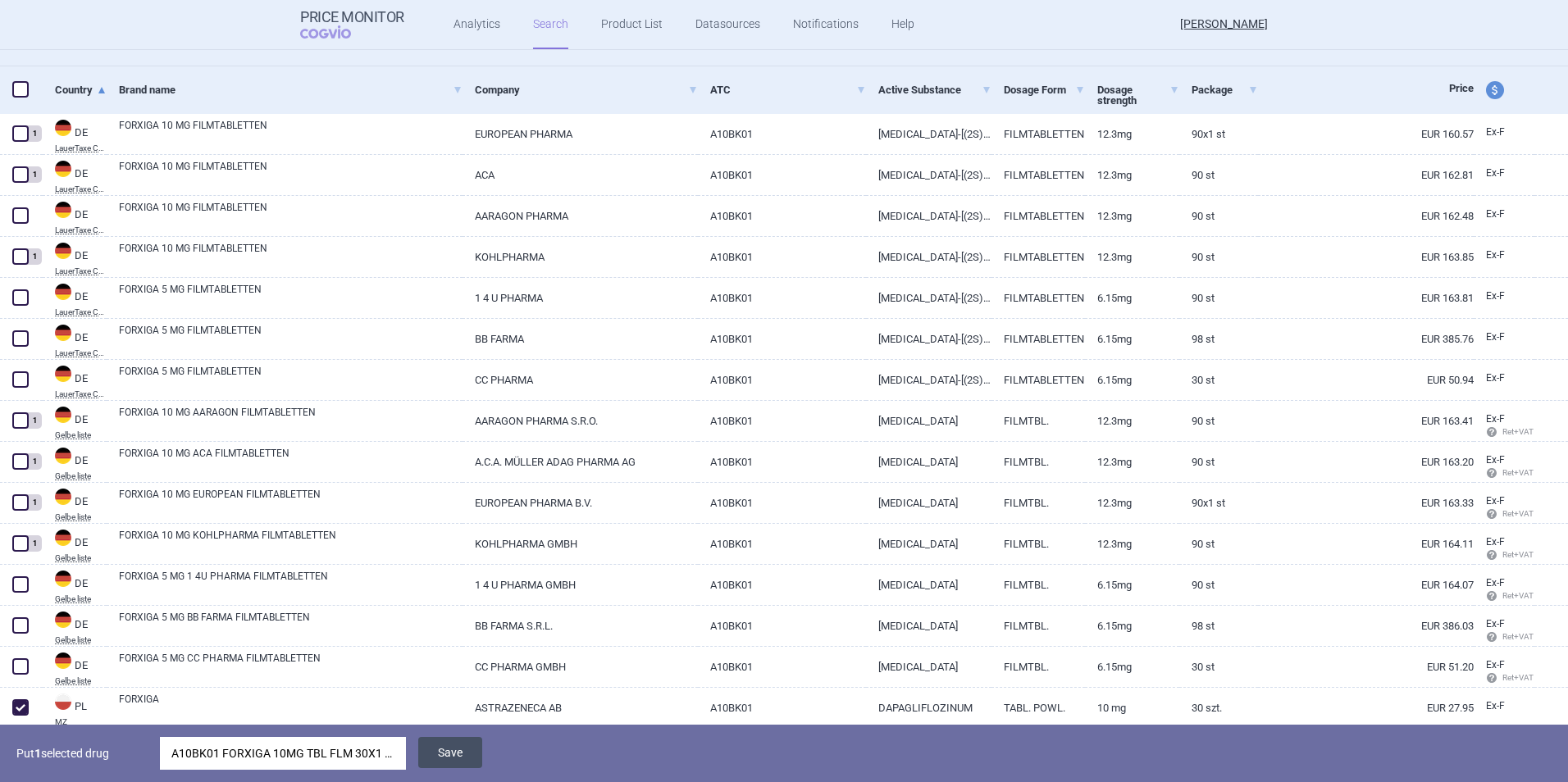
click at [448, 751] on button "Save" at bounding box center [450, 753] width 64 height 31
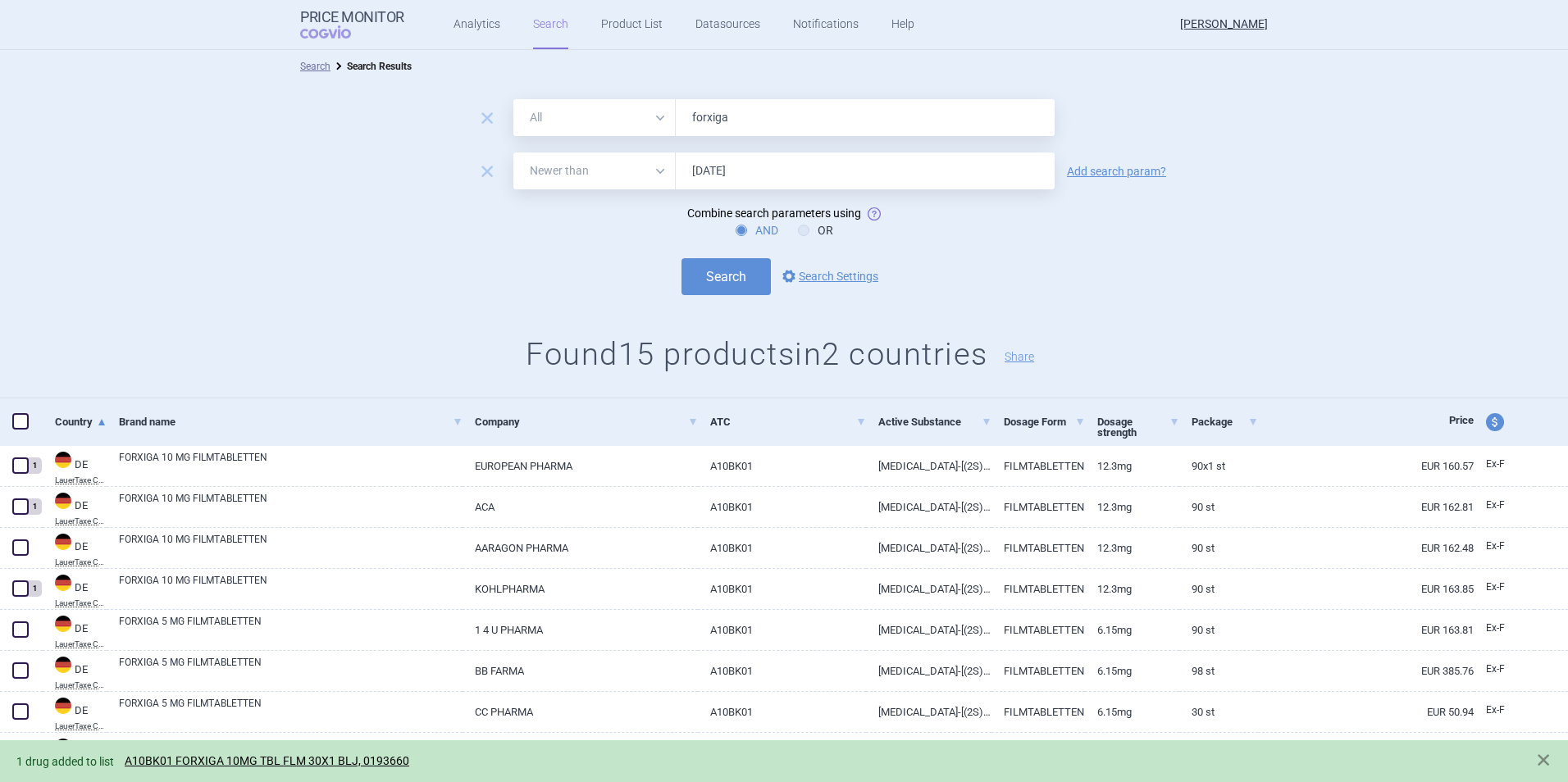
drag, startPoint x: 731, startPoint y: 120, endPoint x: 671, endPoint y: 123, distance: 60.1
click at [676, 123] on input "forxiga" at bounding box center [865, 118] width 378 height 37
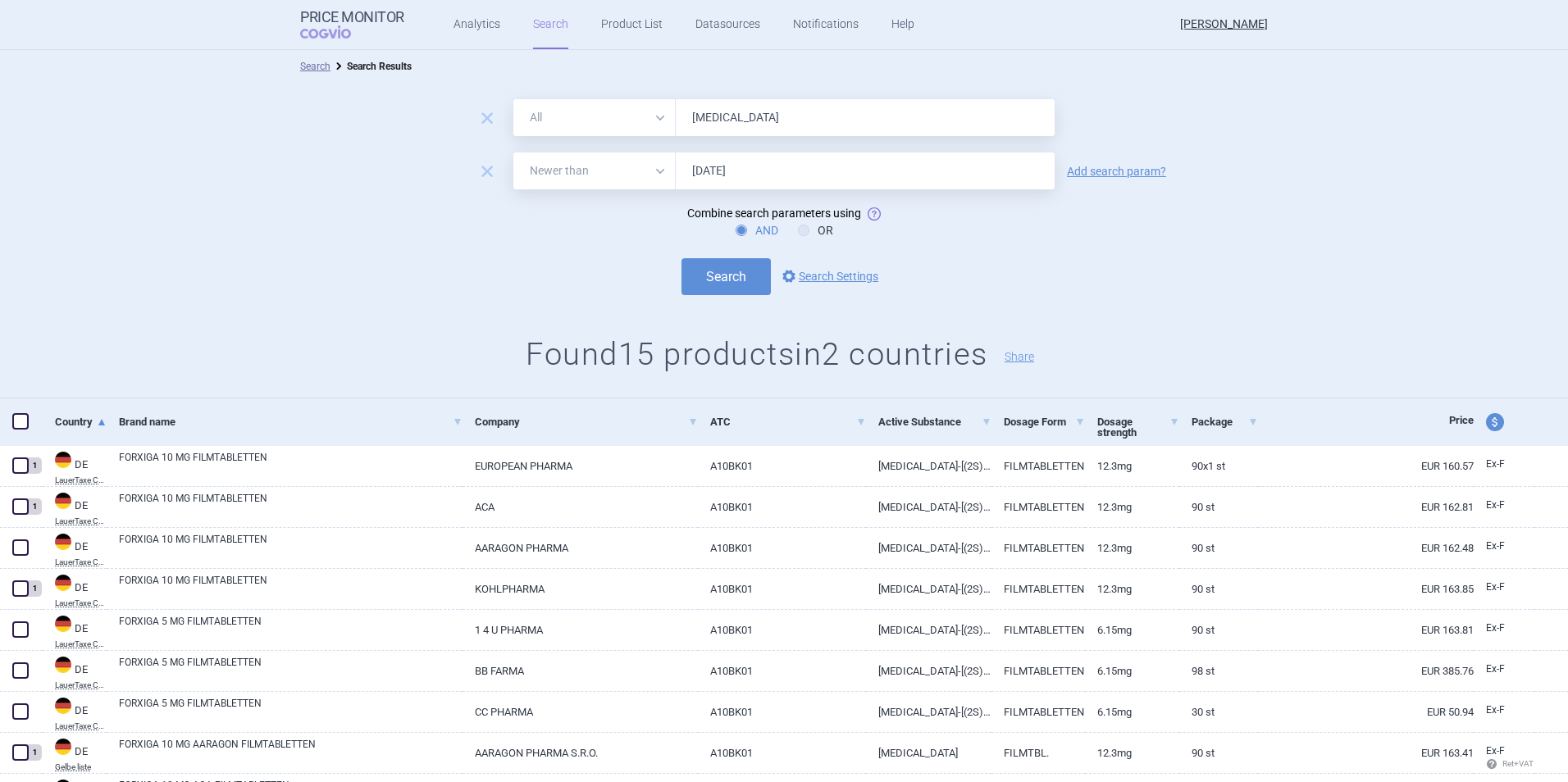
click at [681, 259] on button "Search" at bounding box center [726, 277] width 89 height 37
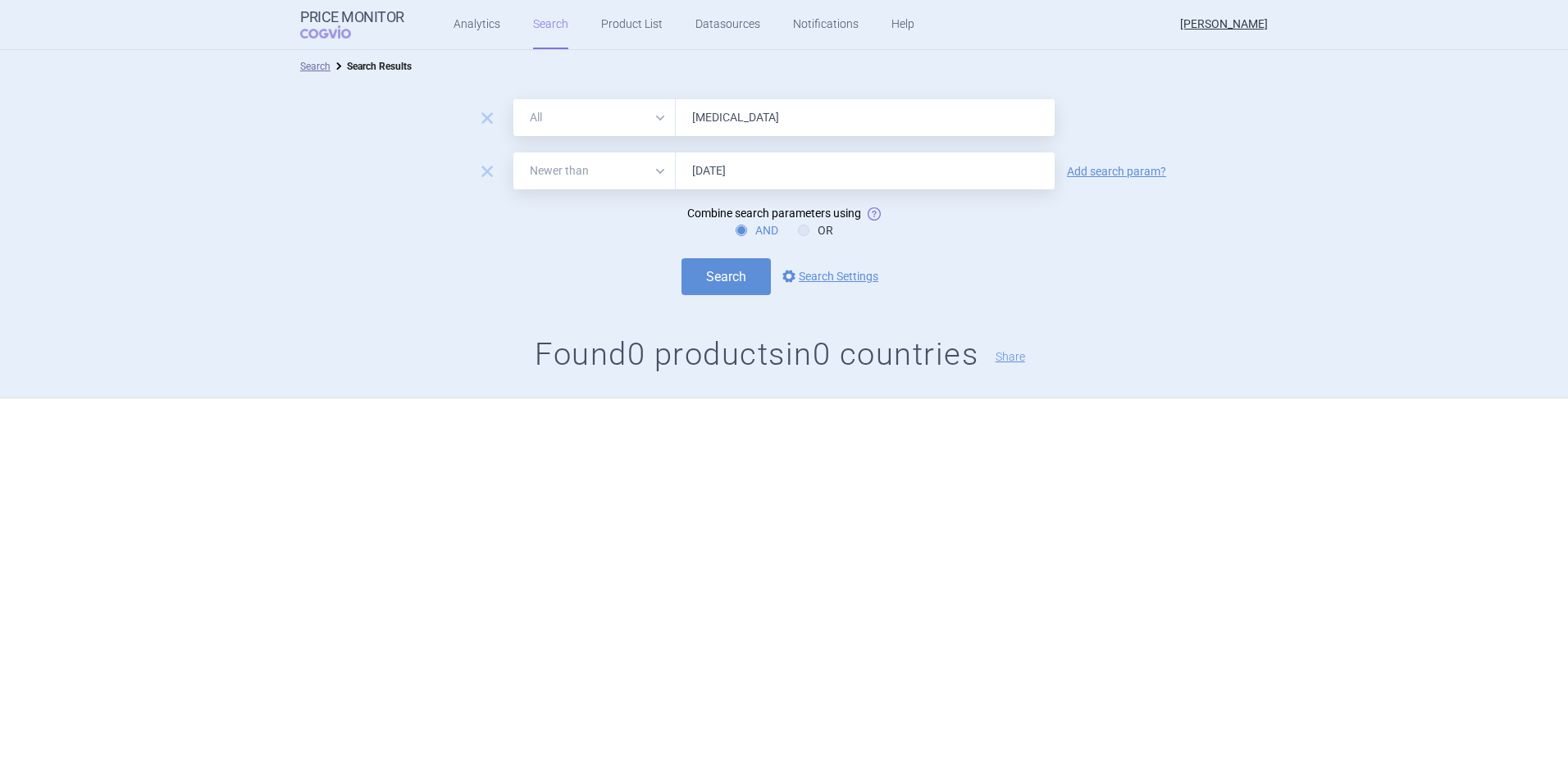
click at [716, 122] on input "[MEDICAL_DATA]" at bounding box center [865, 118] width 378 height 37
type input "[MEDICAL_DATA]"
click at [681, 259] on button "Search" at bounding box center [726, 277] width 89 height 37
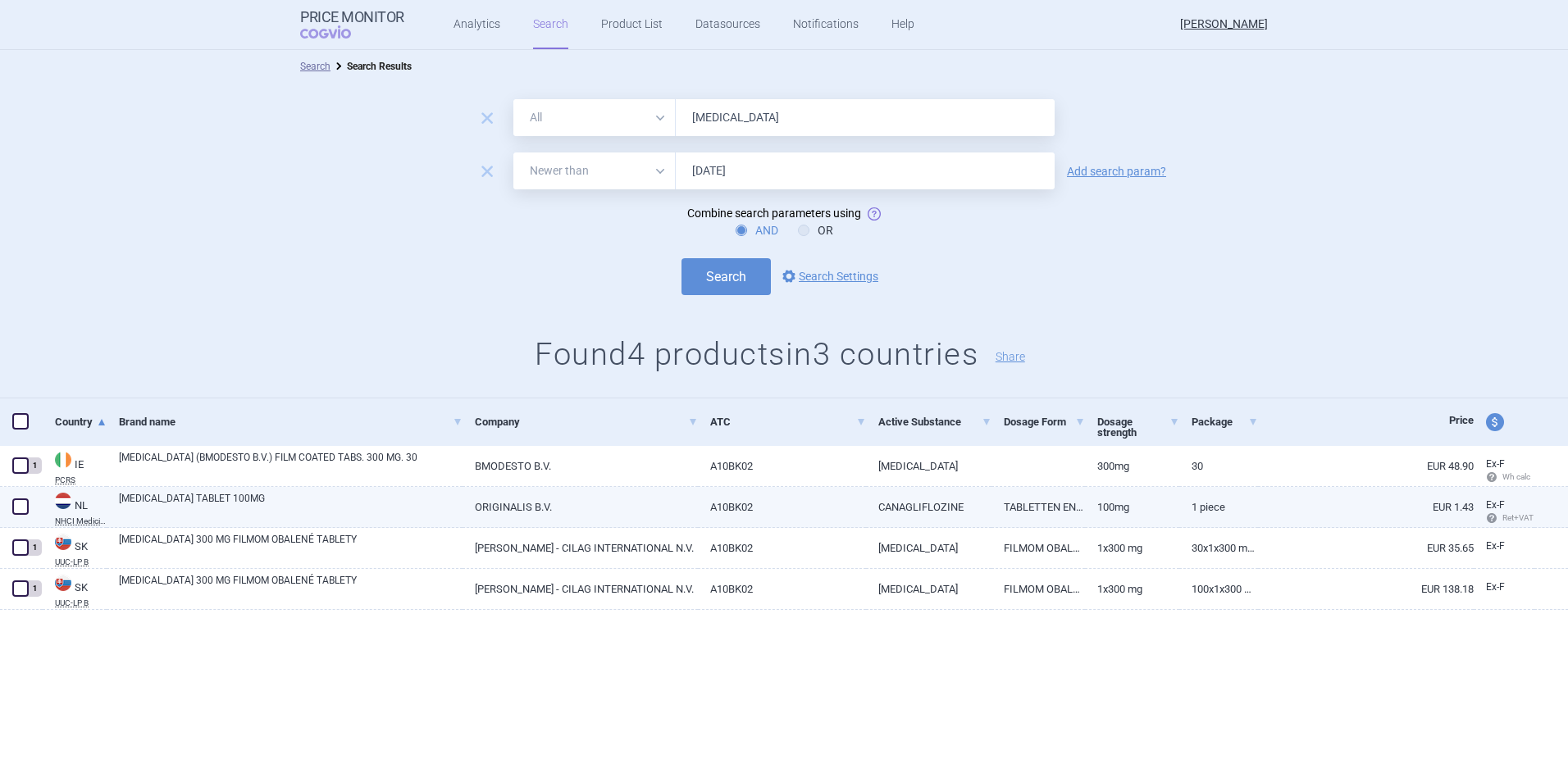
click at [20, 508] on span at bounding box center [20, 506] width 17 height 17
checkbox input "true"
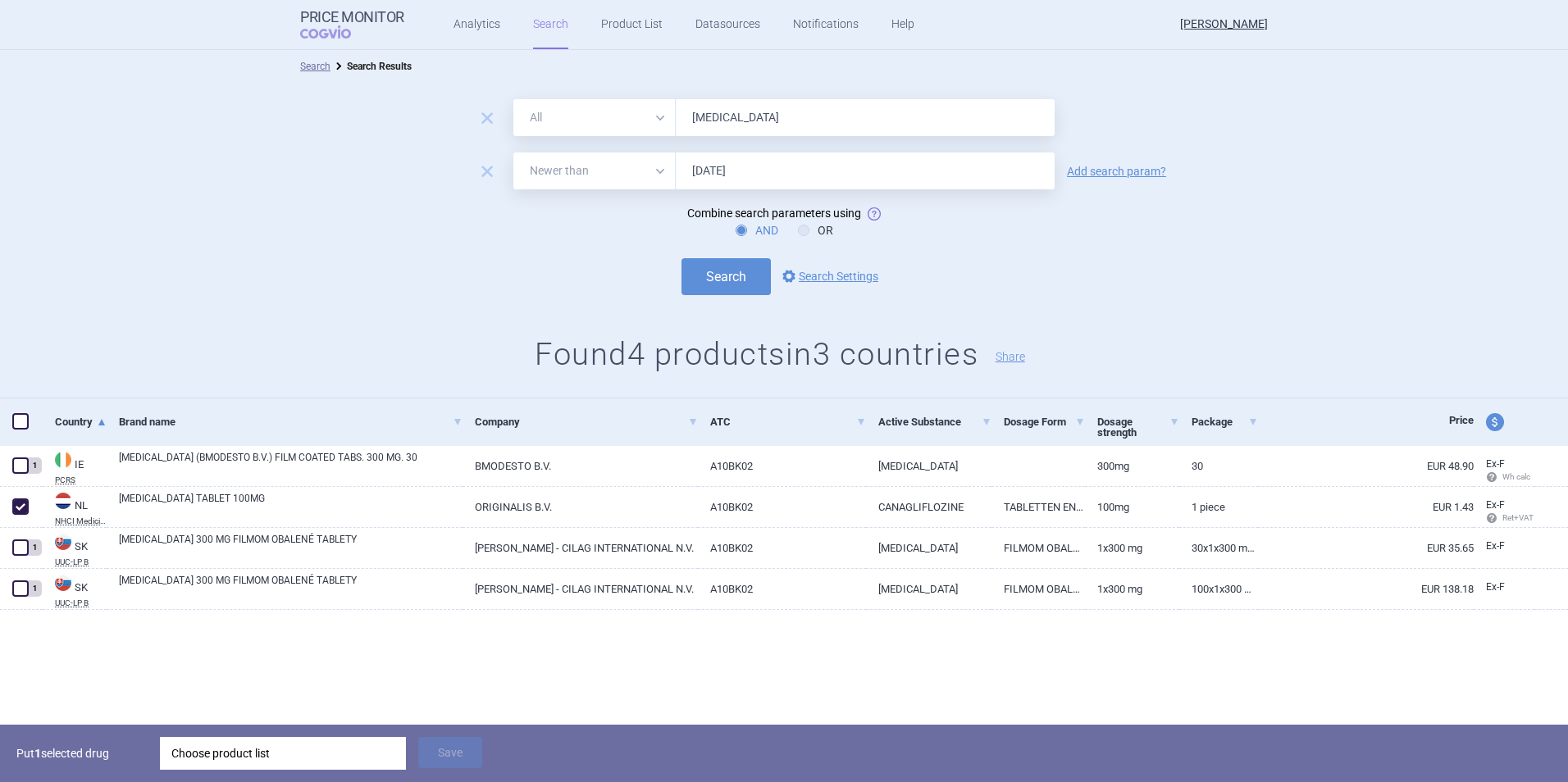
click at [279, 740] on div "Choose product list" at bounding box center [282, 754] width 223 height 33
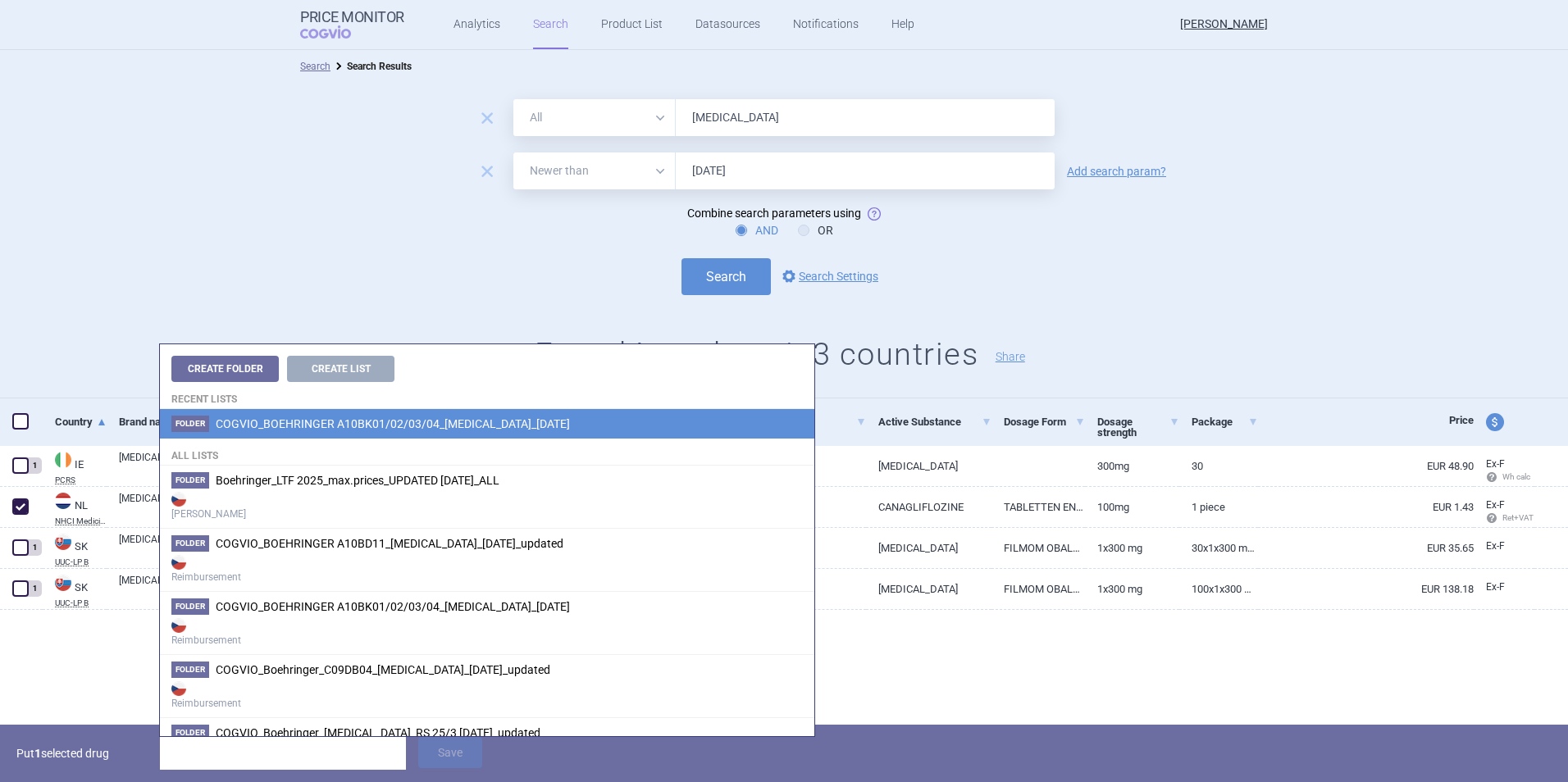
click at [385, 426] on span "COGVIO_BOEHRINGER A10BK01/02/03/04_[MEDICAL_DATA]_[DATE]" at bounding box center [393, 423] width 354 height 13
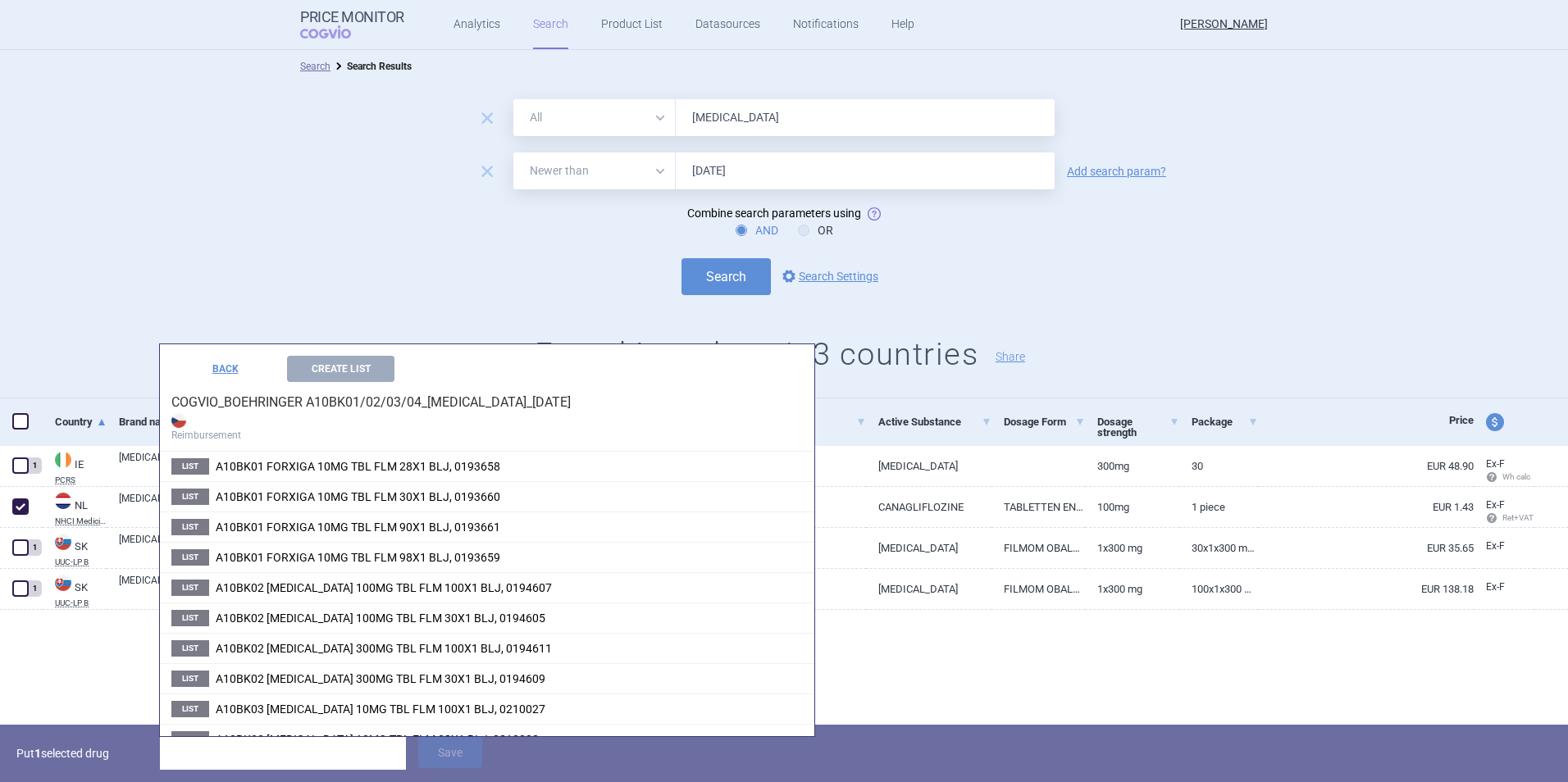
click at [786, 321] on div "remove All Brand Name ATC Company Active Substance Country Newer than [MEDICAL_…" at bounding box center [784, 240] width 1568 height 316
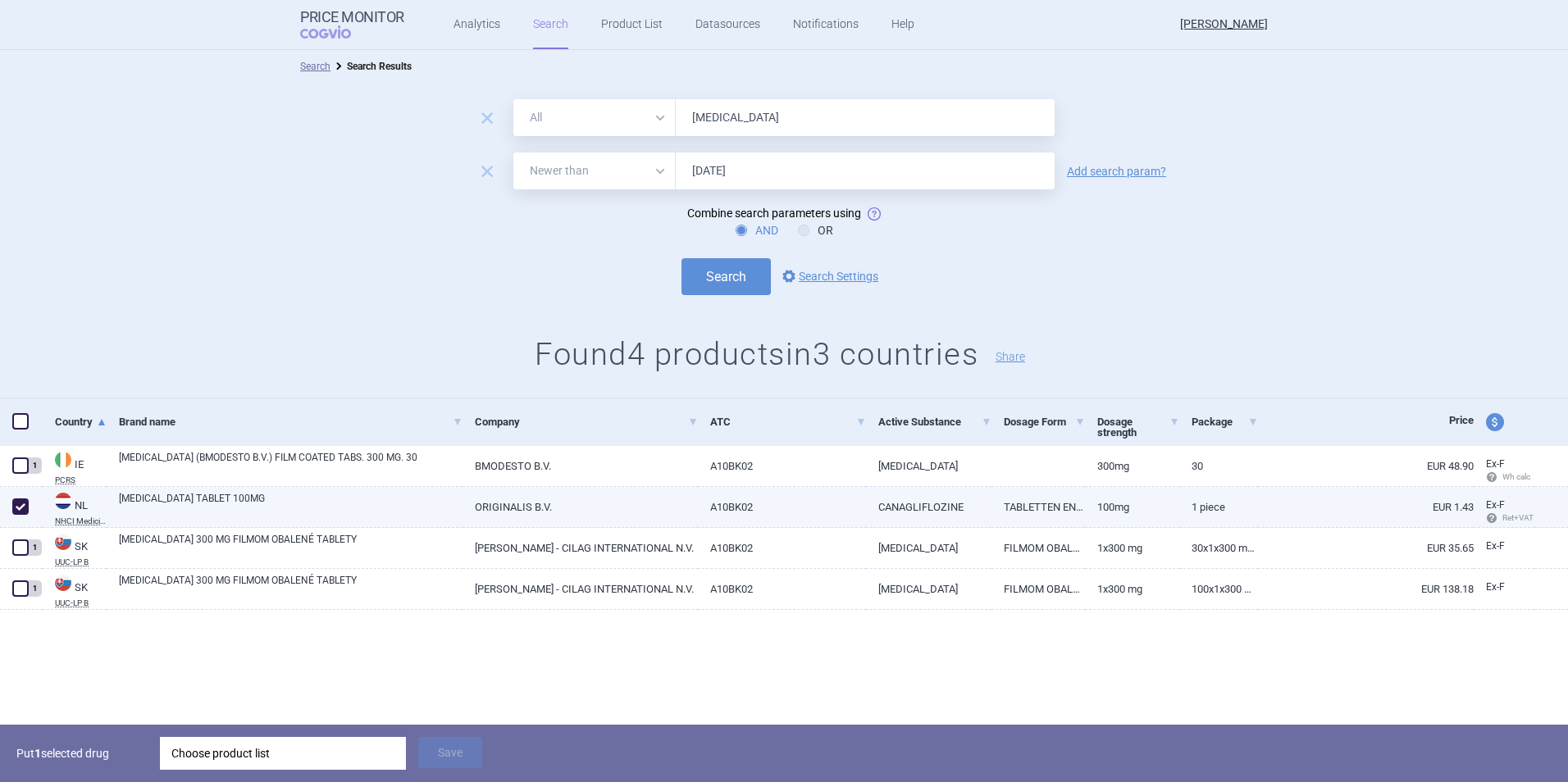
click at [555, 496] on link "ORIGINALIS B.V." at bounding box center [580, 507] width 235 height 40
select select "EUR"
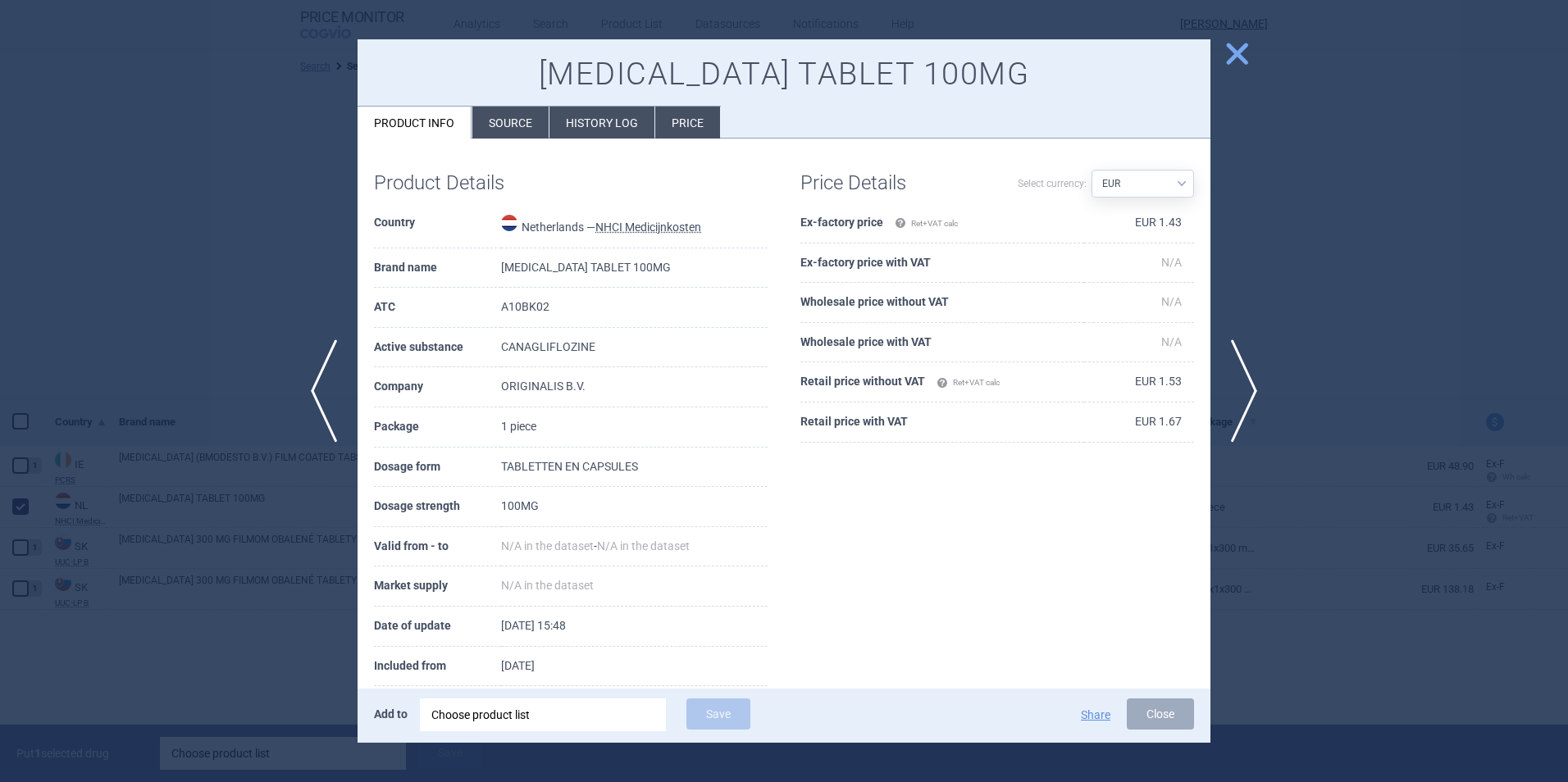
click at [524, 126] on li "Source" at bounding box center [511, 123] width 76 height 32
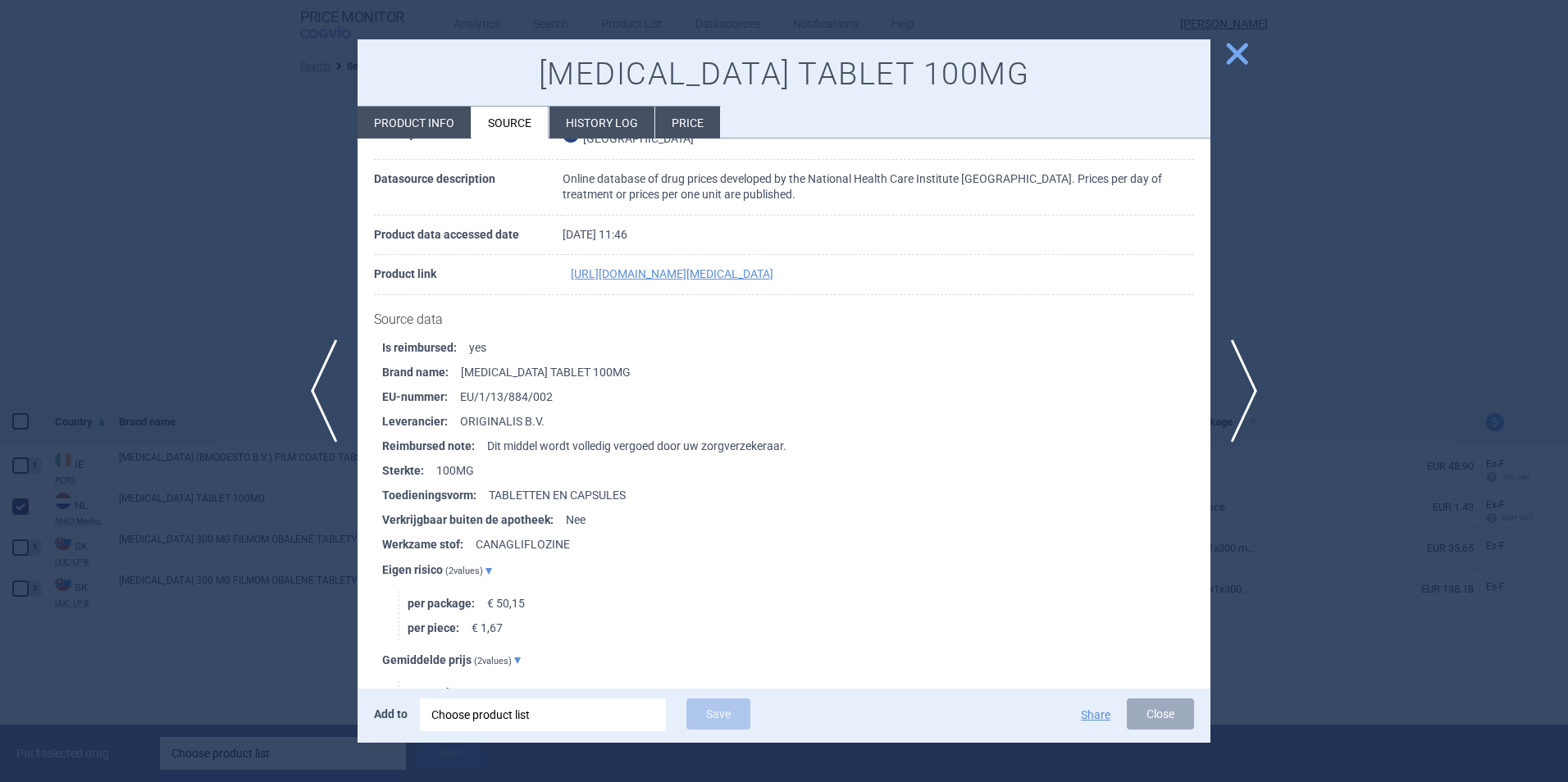
scroll to position [82, 0]
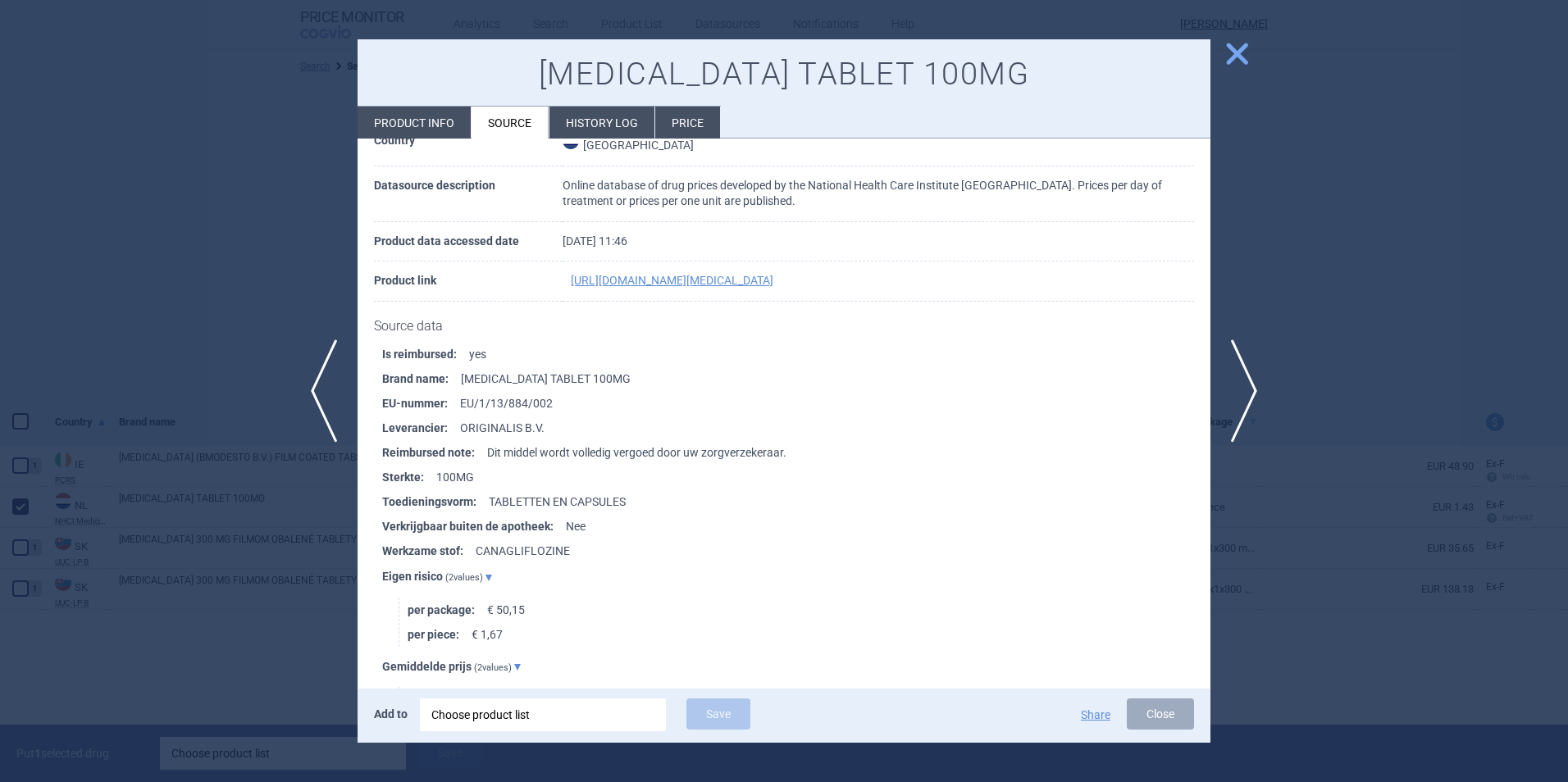
click at [535, 622] on li "per package : € 50,15" at bounding box center [808, 609] width 802 height 24
click at [1246, 51] on span "close" at bounding box center [1237, 53] width 29 height 29
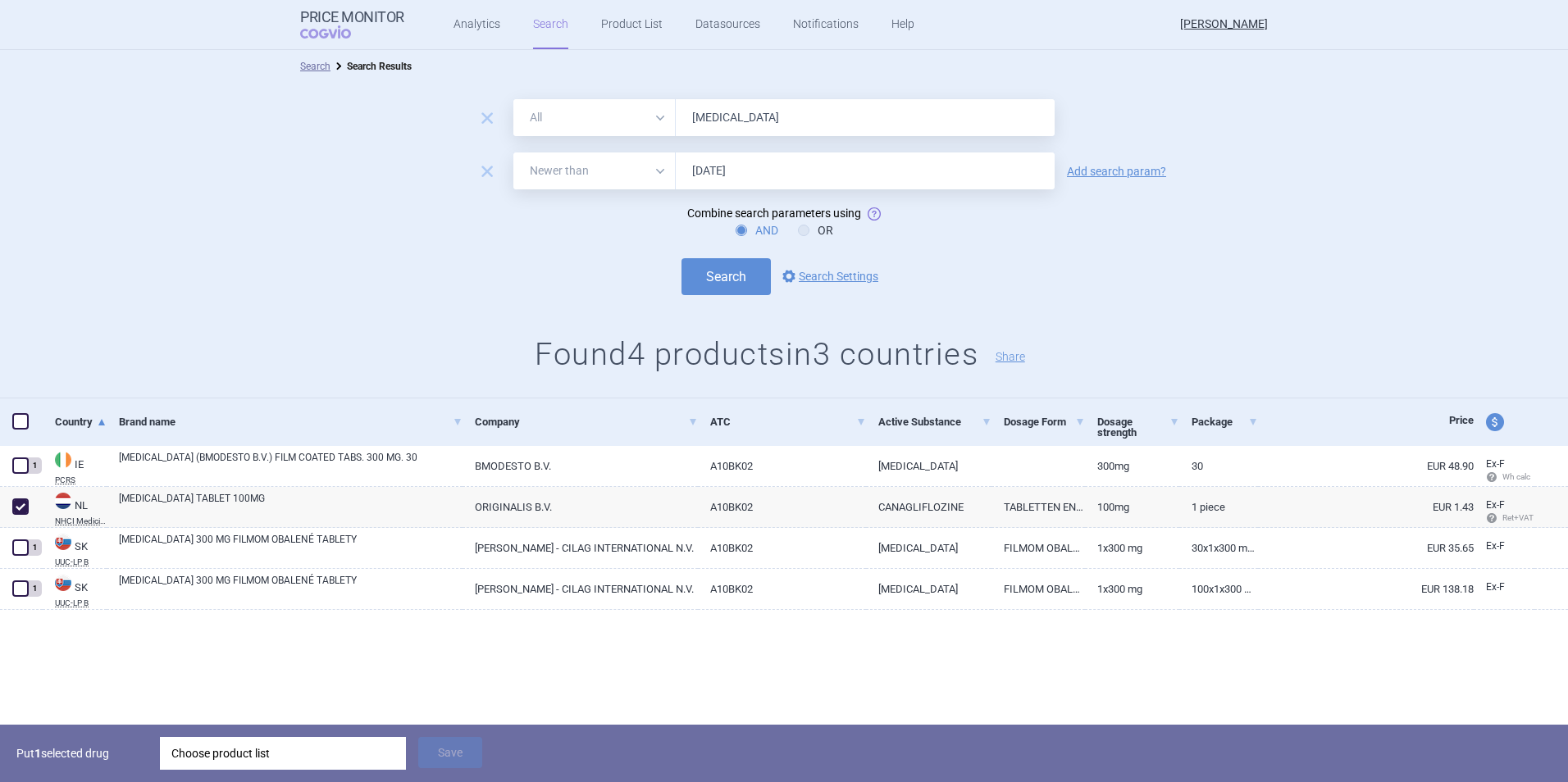
click at [267, 733] on div "Put 1 selected drug Choose product list Save" at bounding box center [784, 753] width 1568 height 57
click at [267, 749] on div "Choose product list" at bounding box center [282, 754] width 223 height 33
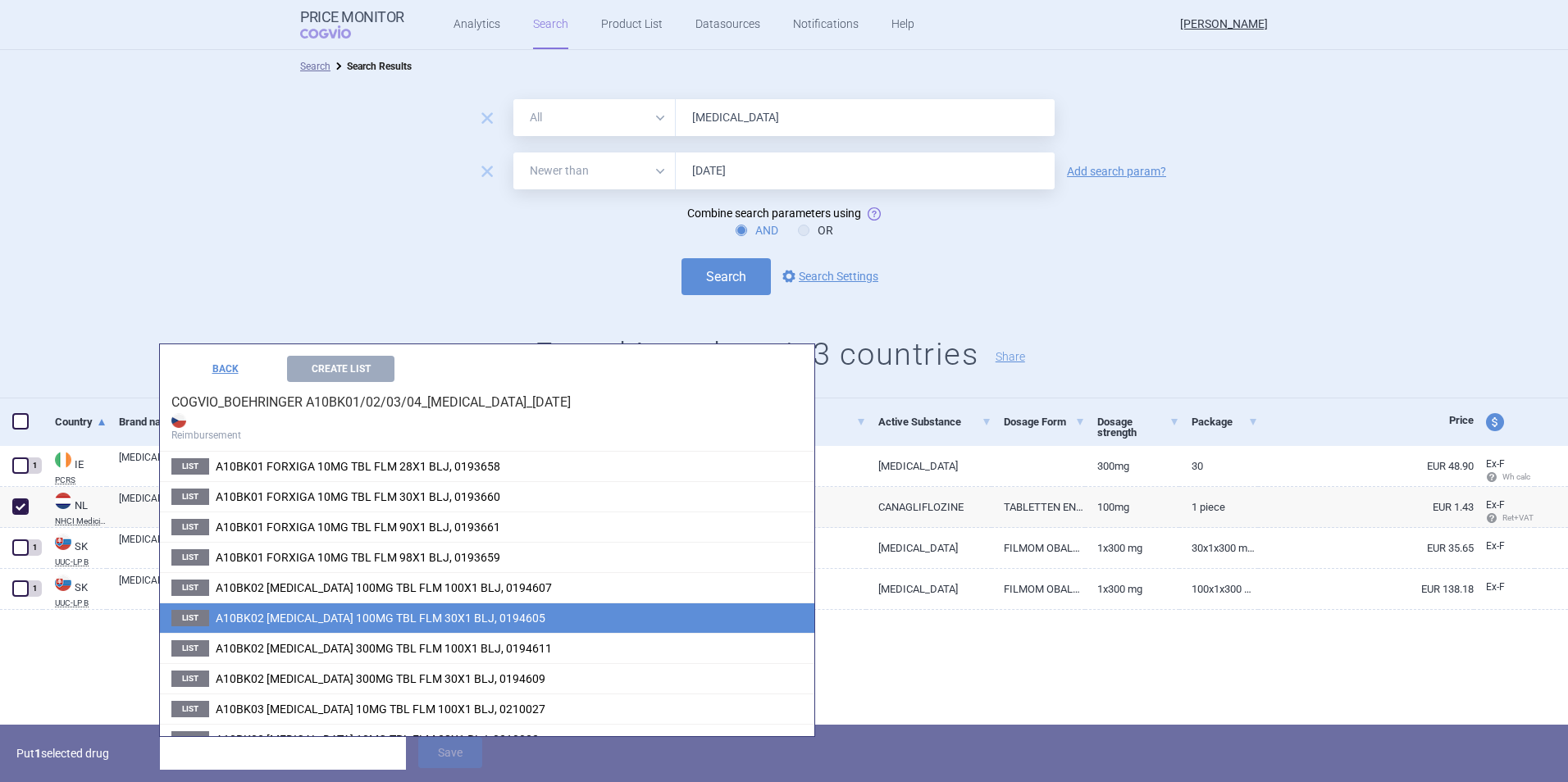
click at [356, 615] on span "A10BK02 [MEDICAL_DATA] 100MG TBL FLM 30X1 BLJ, 0194605" at bounding box center [380, 618] width 330 height 13
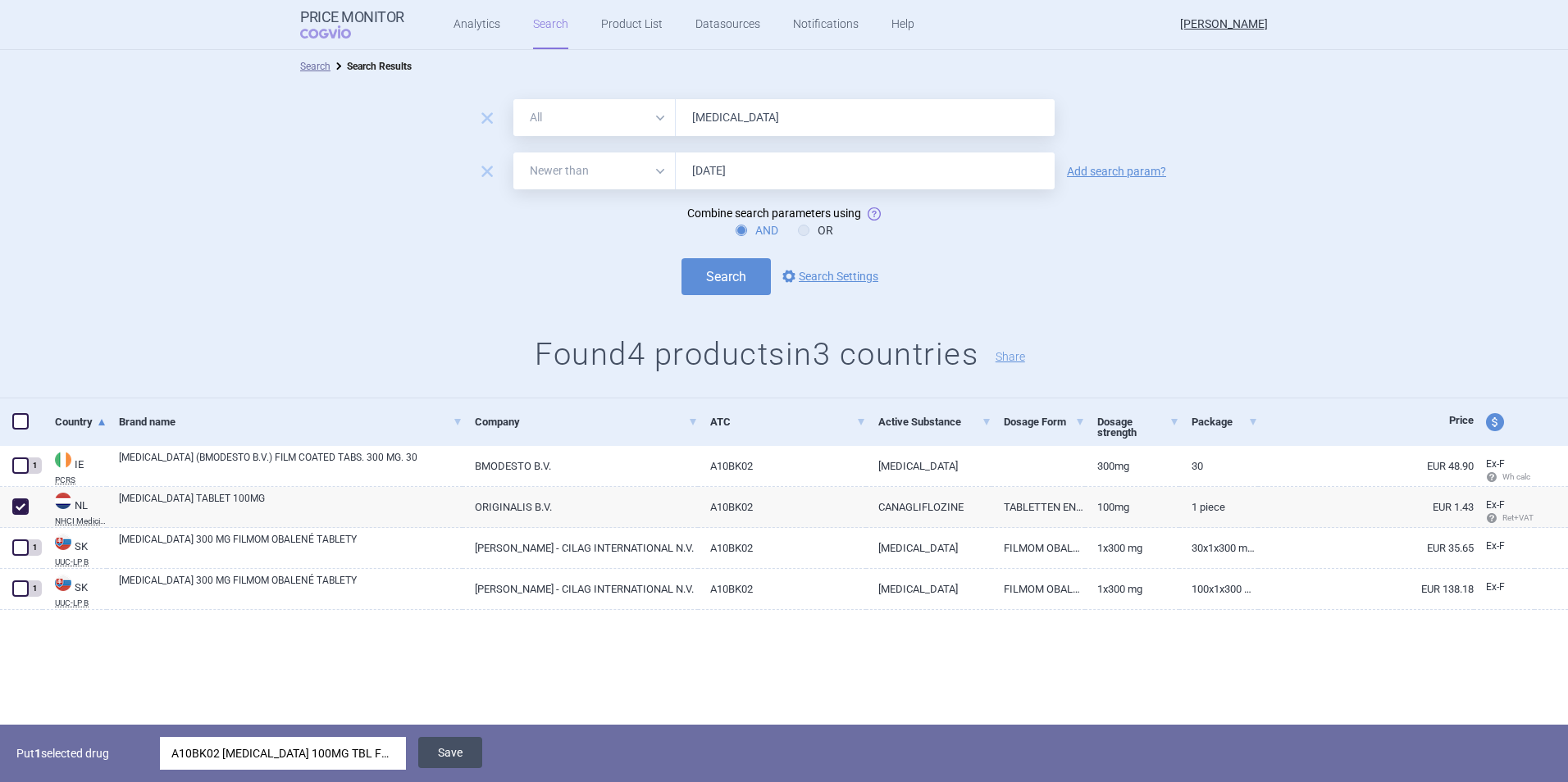
click at [467, 748] on button "Save" at bounding box center [450, 753] width 64 height 31
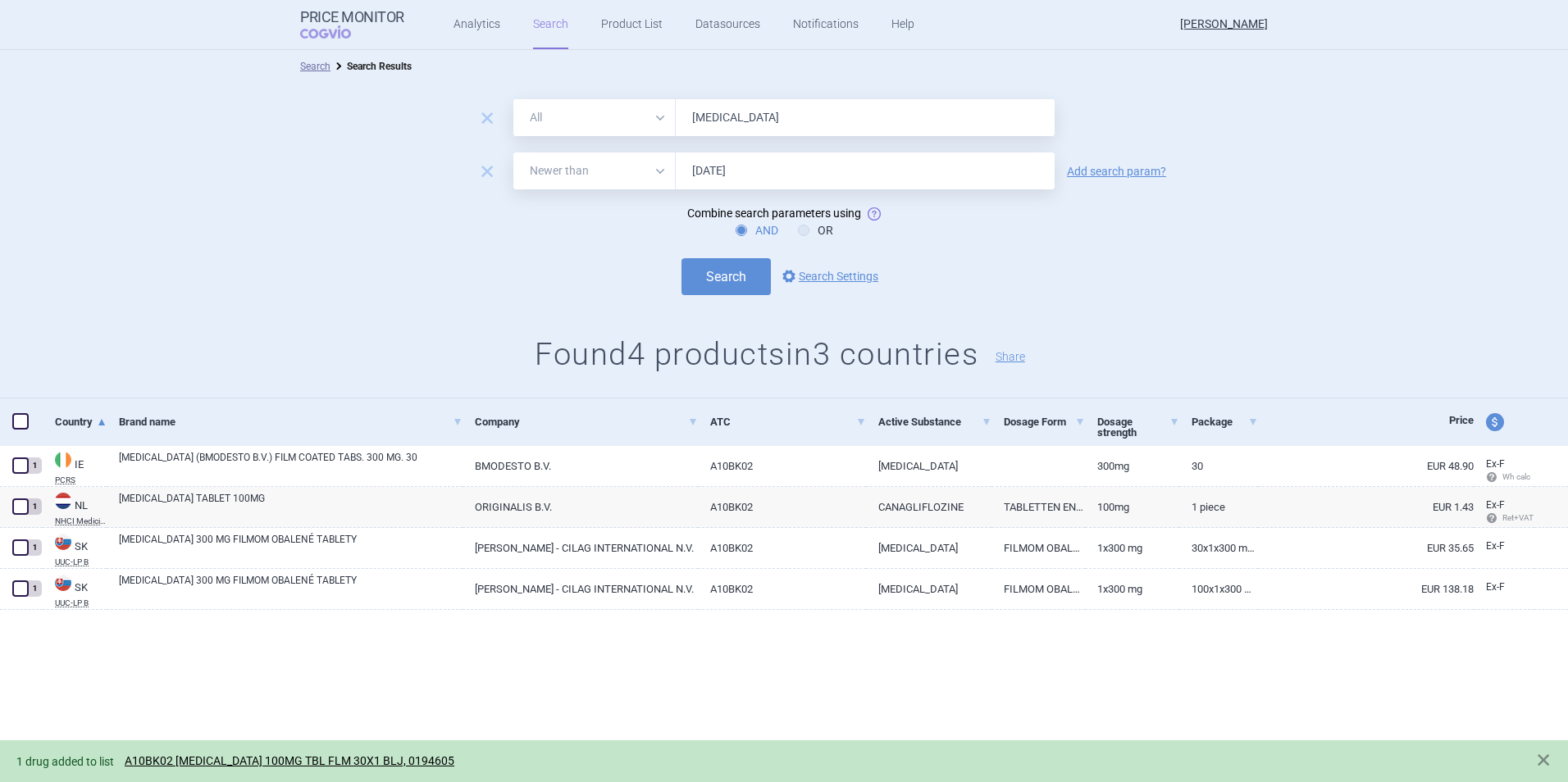
click at [370, 757] on link "A10BK02 [MEDICAL_DATA] 100MG TBL FLM 30X1 BLJ, 0194605" at bounding box center [289, 761] width 330 height 14
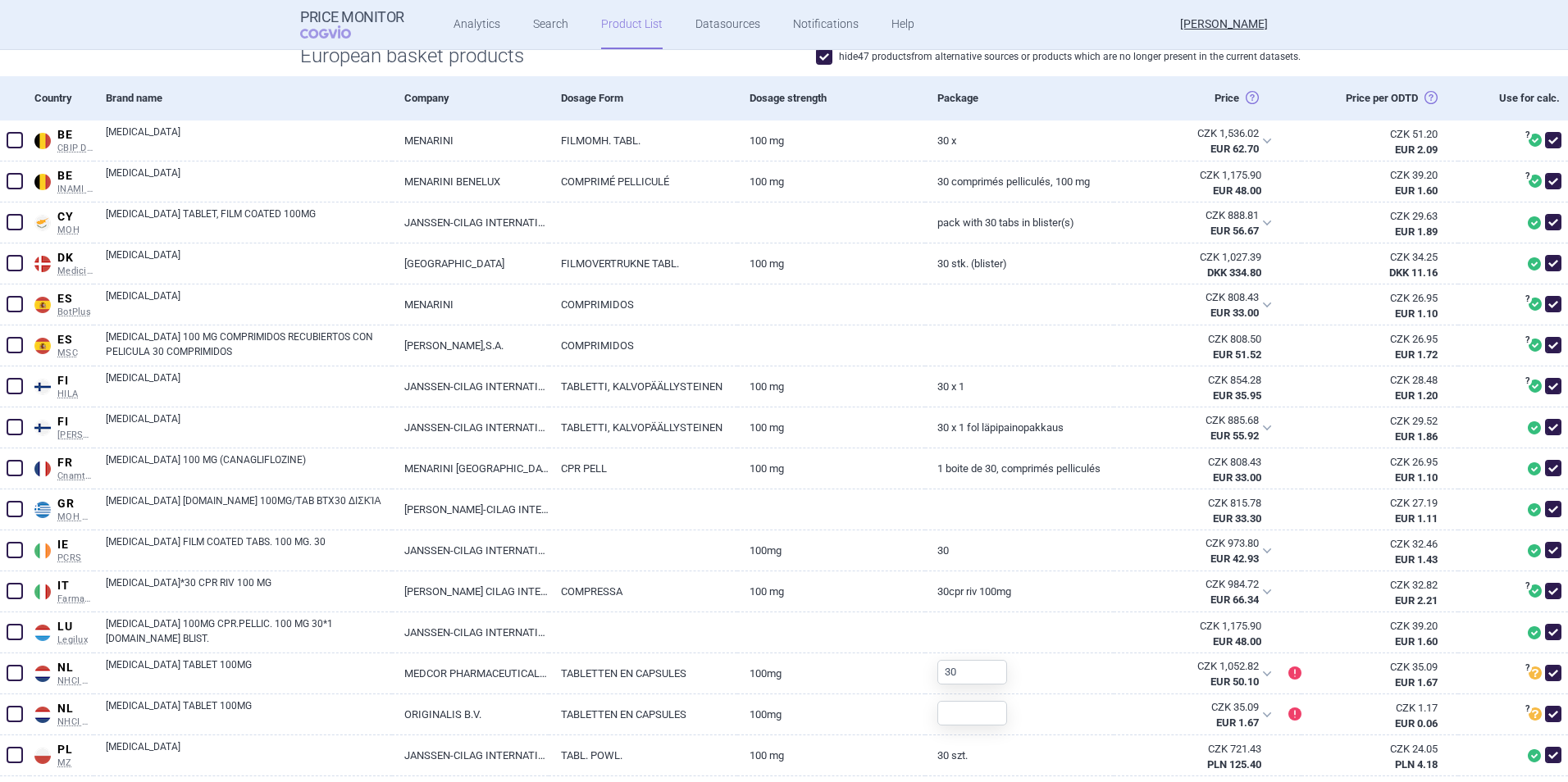
scroll to position [738, 0]
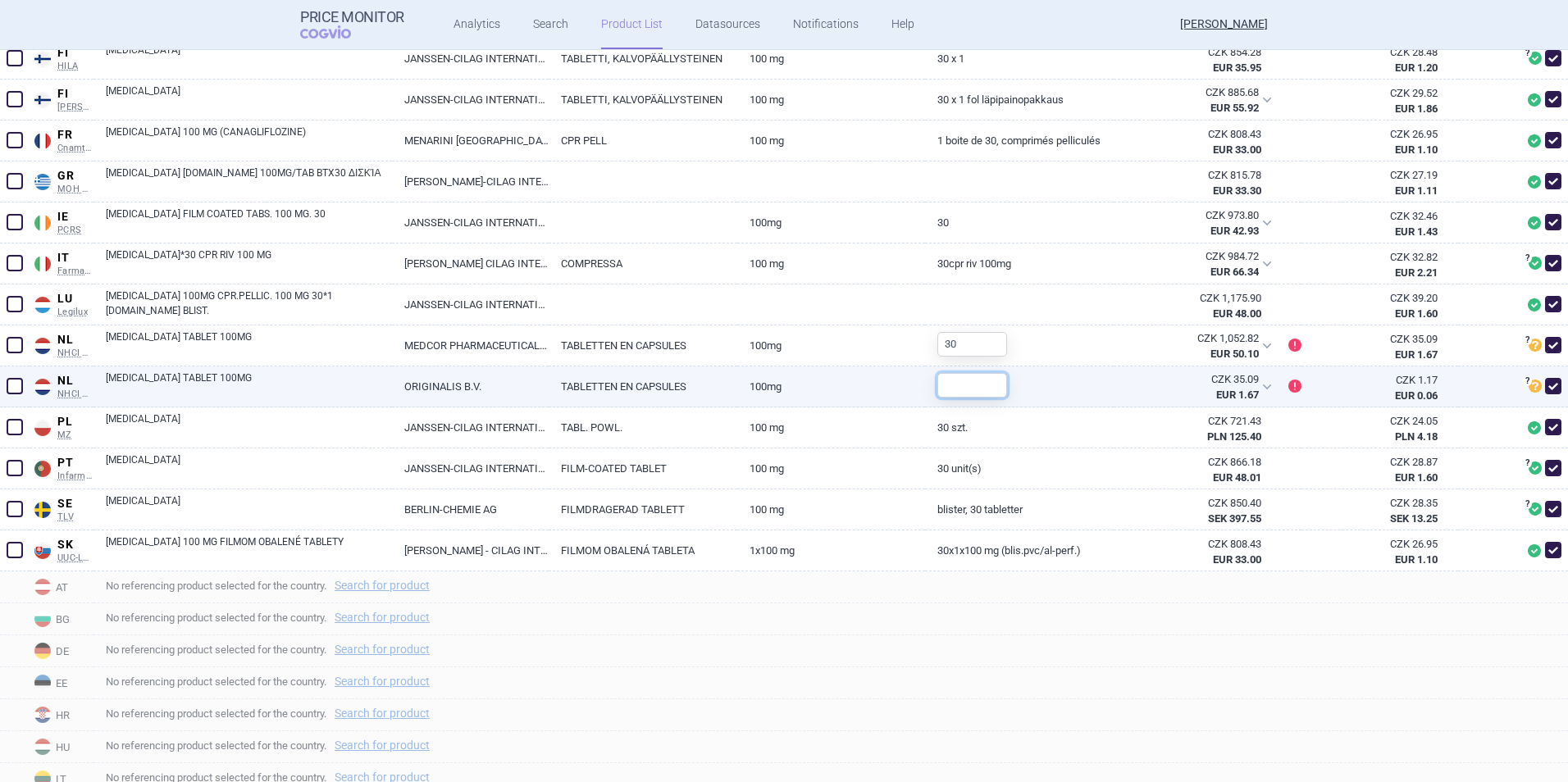
click at [937, 383] on input "text" at bounding box center [972, 385] width 70 height 24
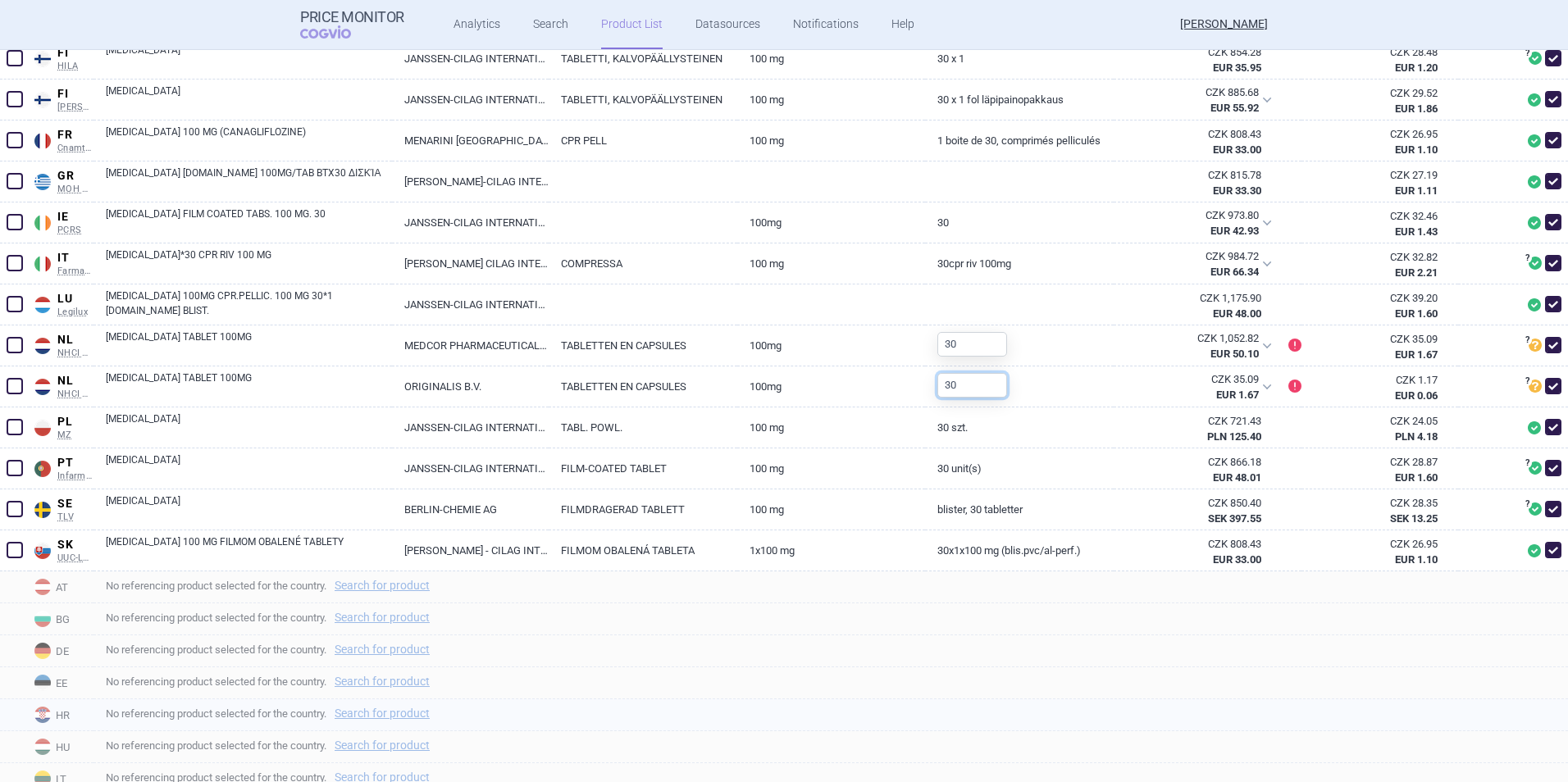
type input "30"
click at [960, 702] on div "No referencing product selected for the country. Search for product" at bounding box center [831, 715] width 1475 height 32
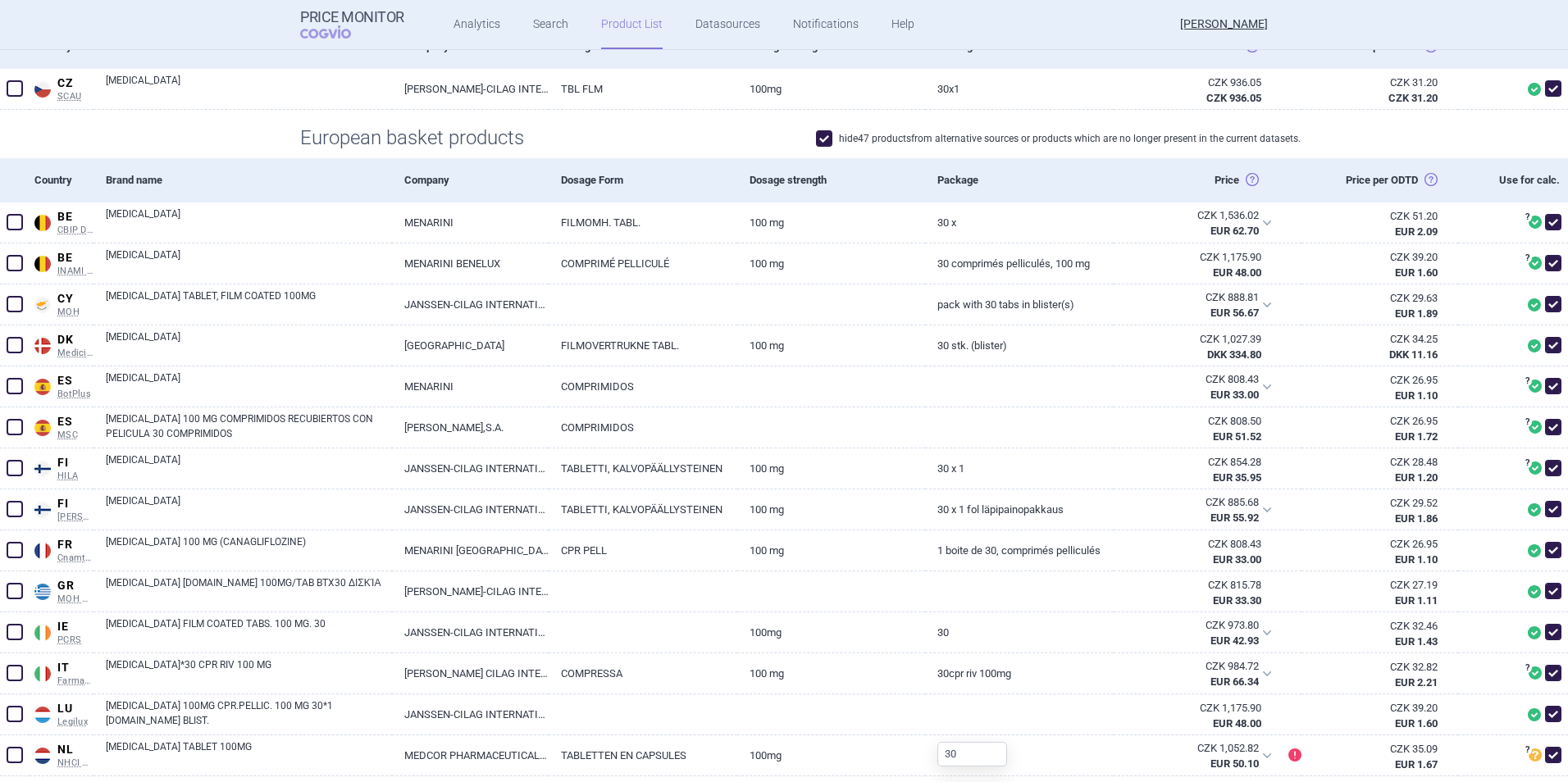
scroll to position [0, 0]
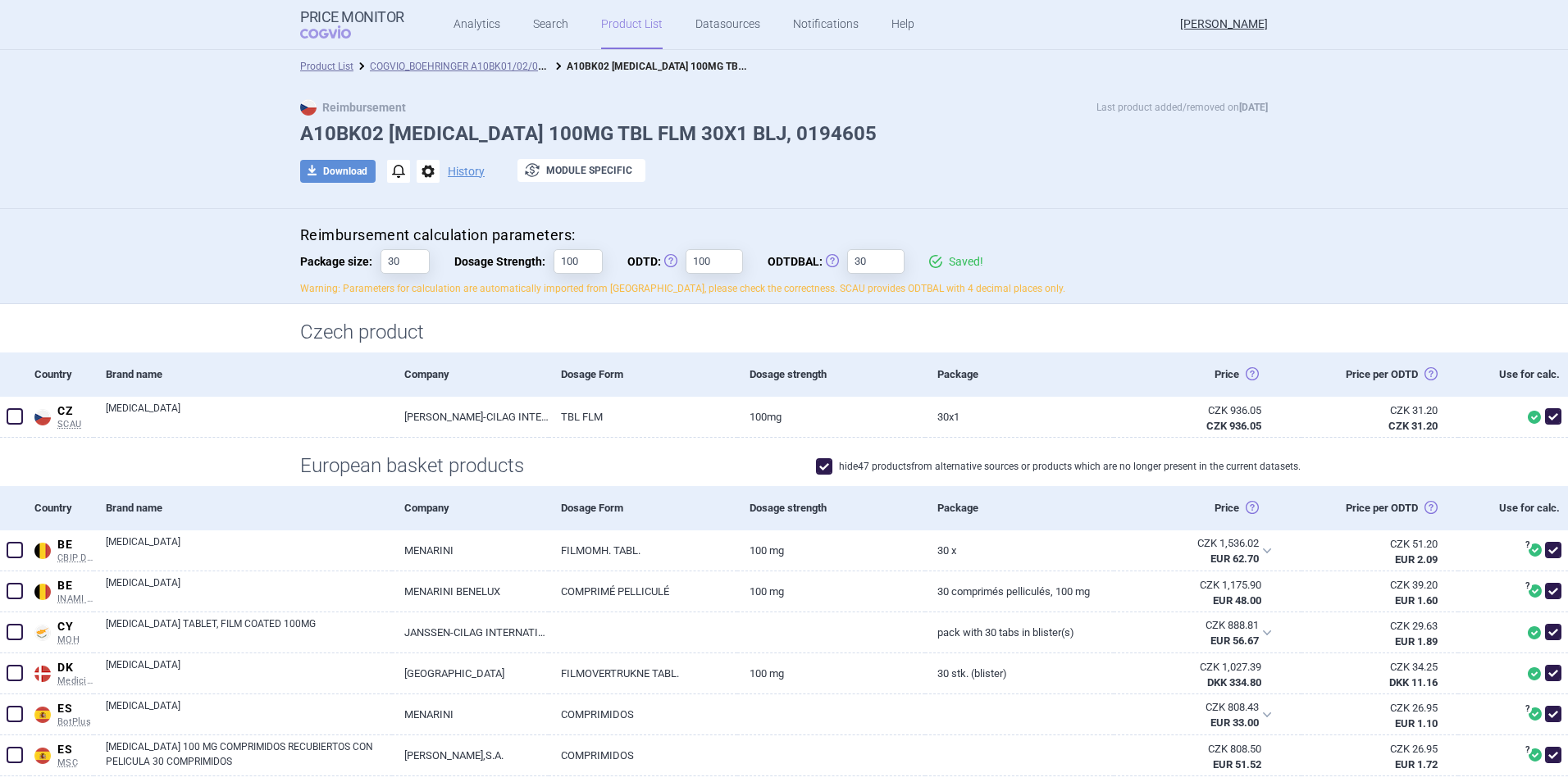
click at [481, 54] on div "Product List COGVIO_BOEHRINGER A10BK01/02/03/04_[MEDICAL_DATA]_[DATE] A10BK02 […" at bounding box center [784, 66] width 1568 height 33
click at [479, 61] on link "COGVIO_BOEHRINGER A10BK01/02/03/04_[MEDICAL_DATA]_[DATE]" at bounding box center [519, 65] width 301 height 16
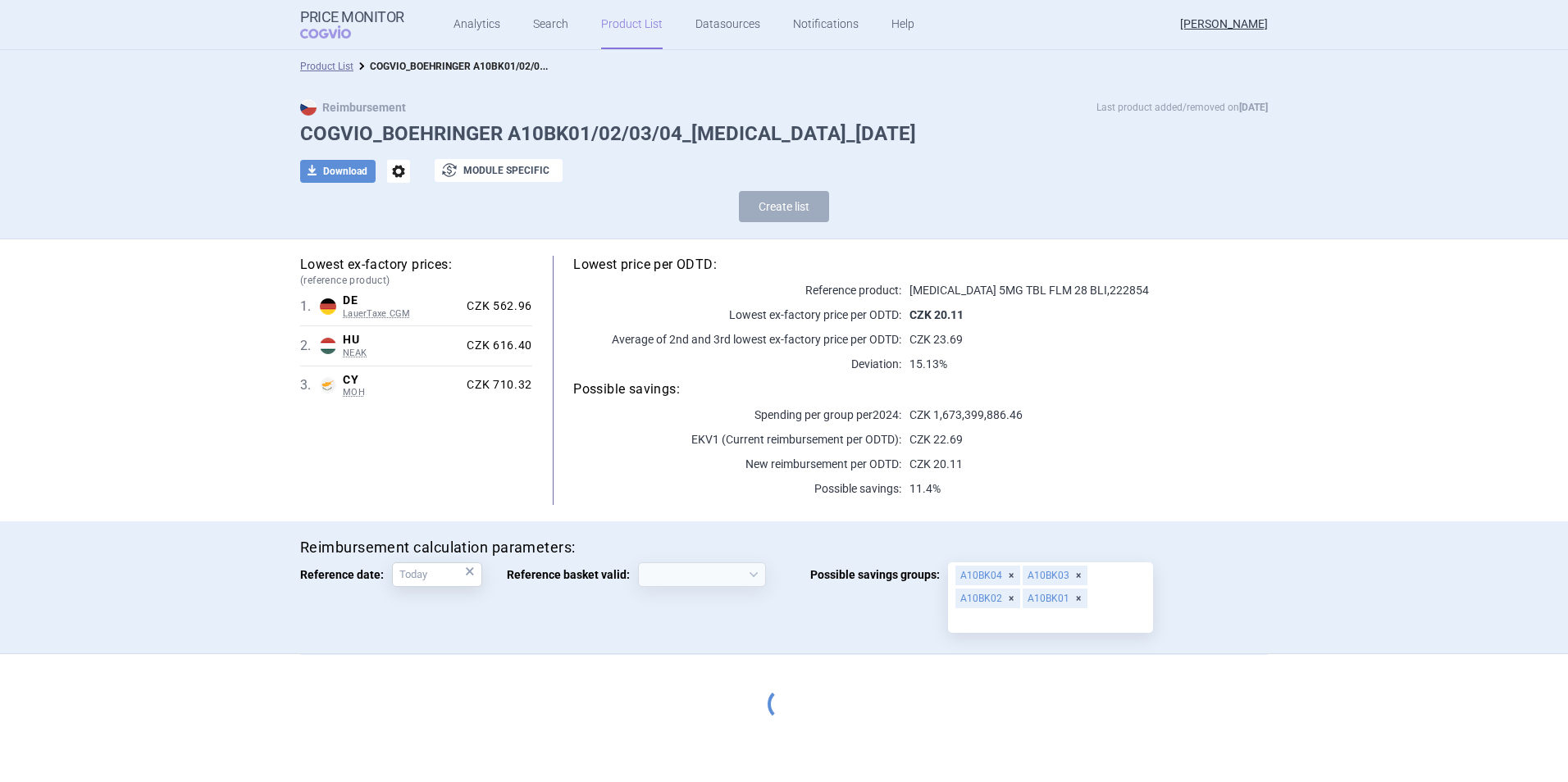
select select "[DATE]"
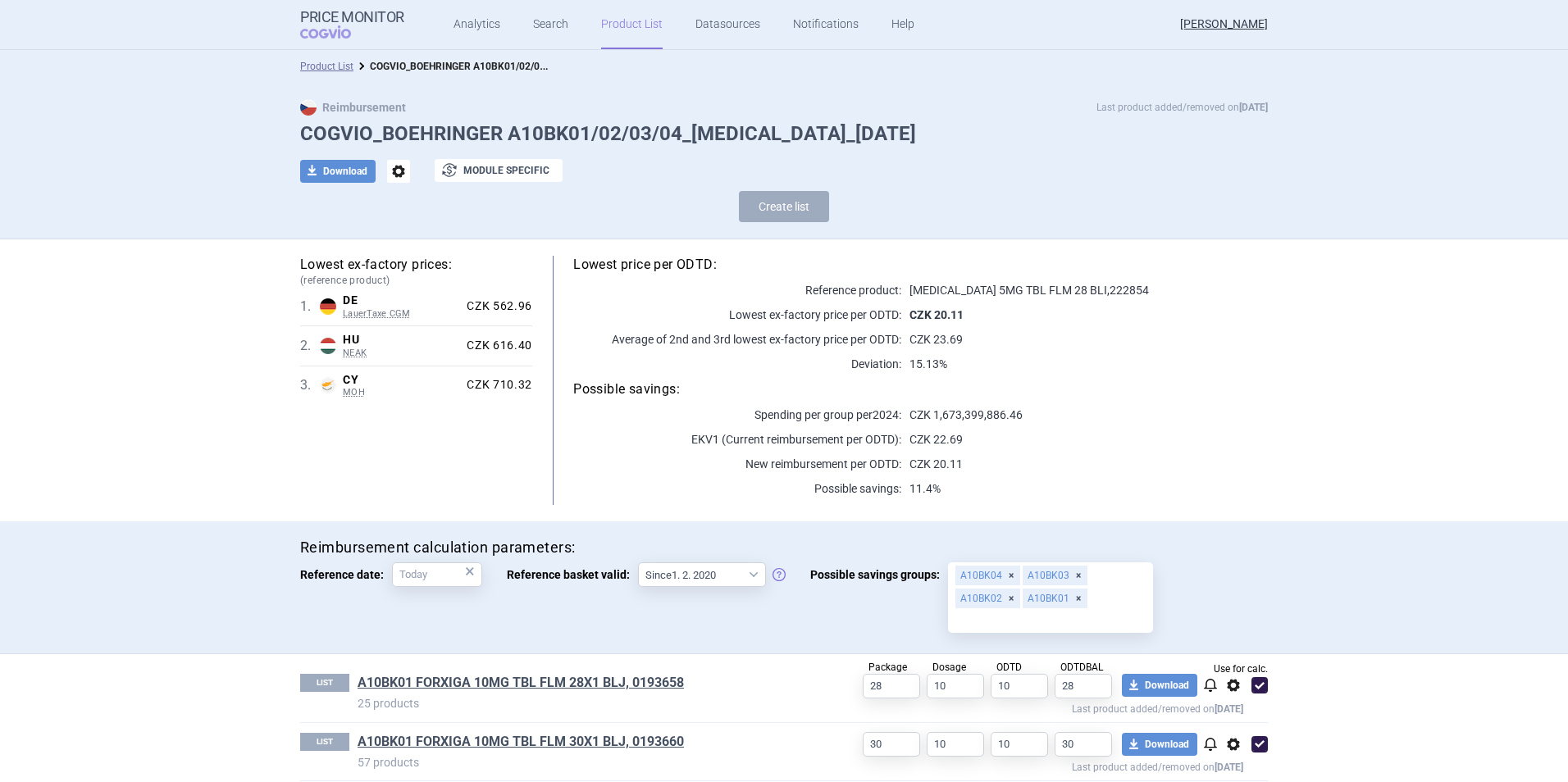
click at [1457, 52] on div "Product List COGVIO_BOEHRINGER A10BK01/02/03/04_[MEDICAL_DATA]_[DATE]" at bounding box center [784, 66] width 1568 height 33
